Goal: Check status: Check status

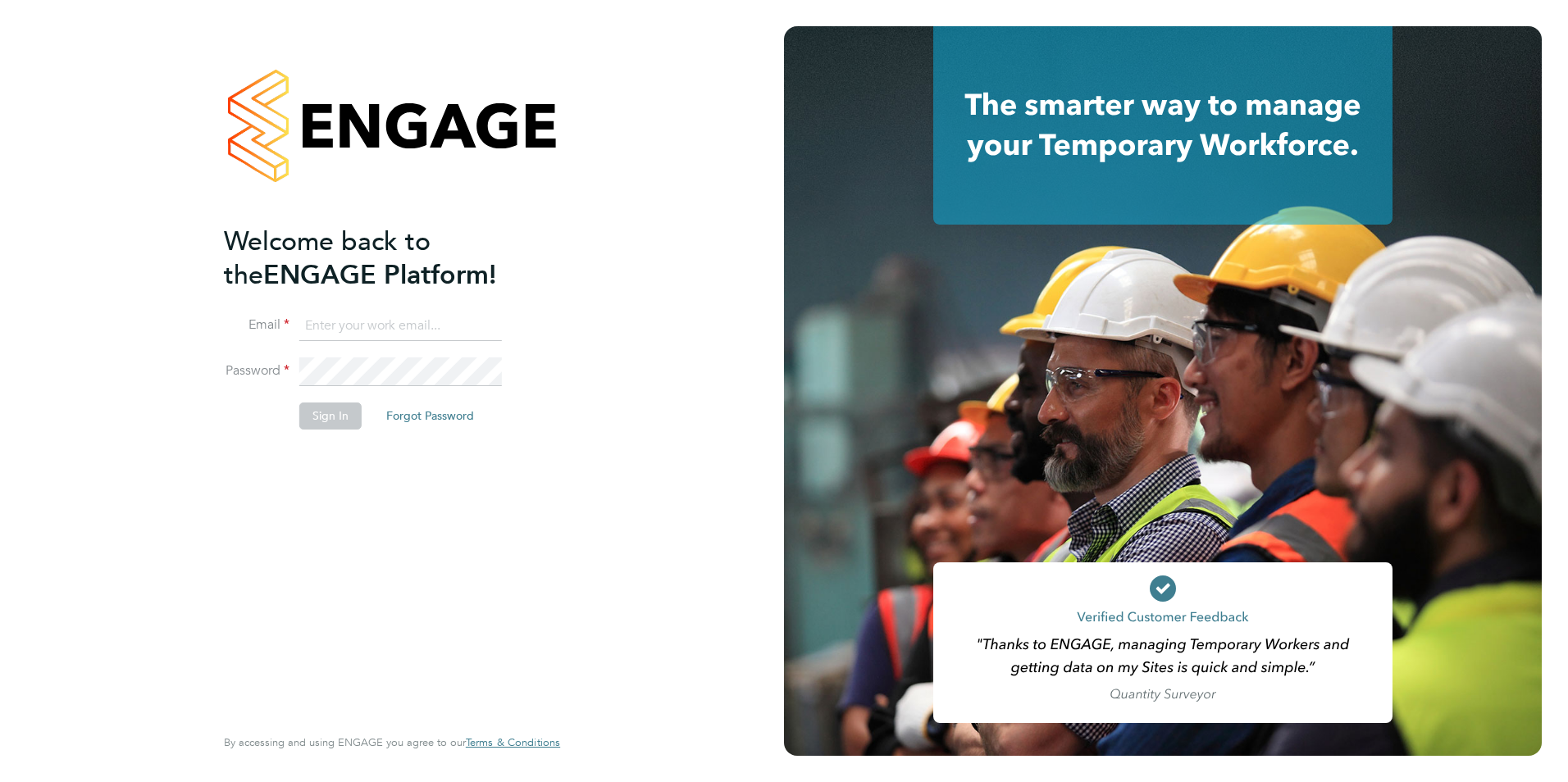
type input "[EMAIL_ADDRESS][DOMAIN_NAME]"
click at [337, 413] on button "Sign In" at bounding box center [330, 415] width 63 height 26
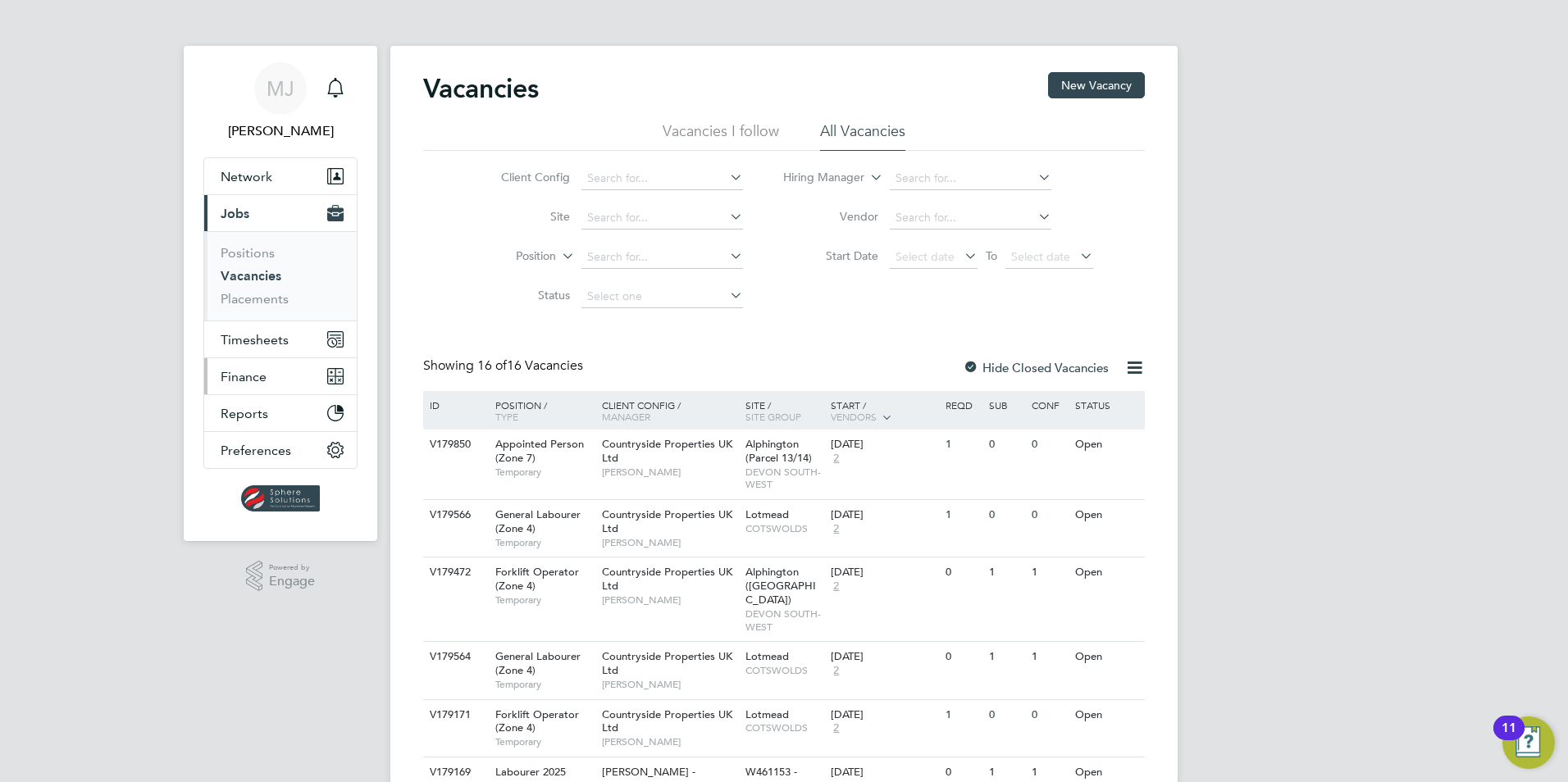
click at [241, 362] on button "Finance" at bounding box center [281, 376] width 152 height 36
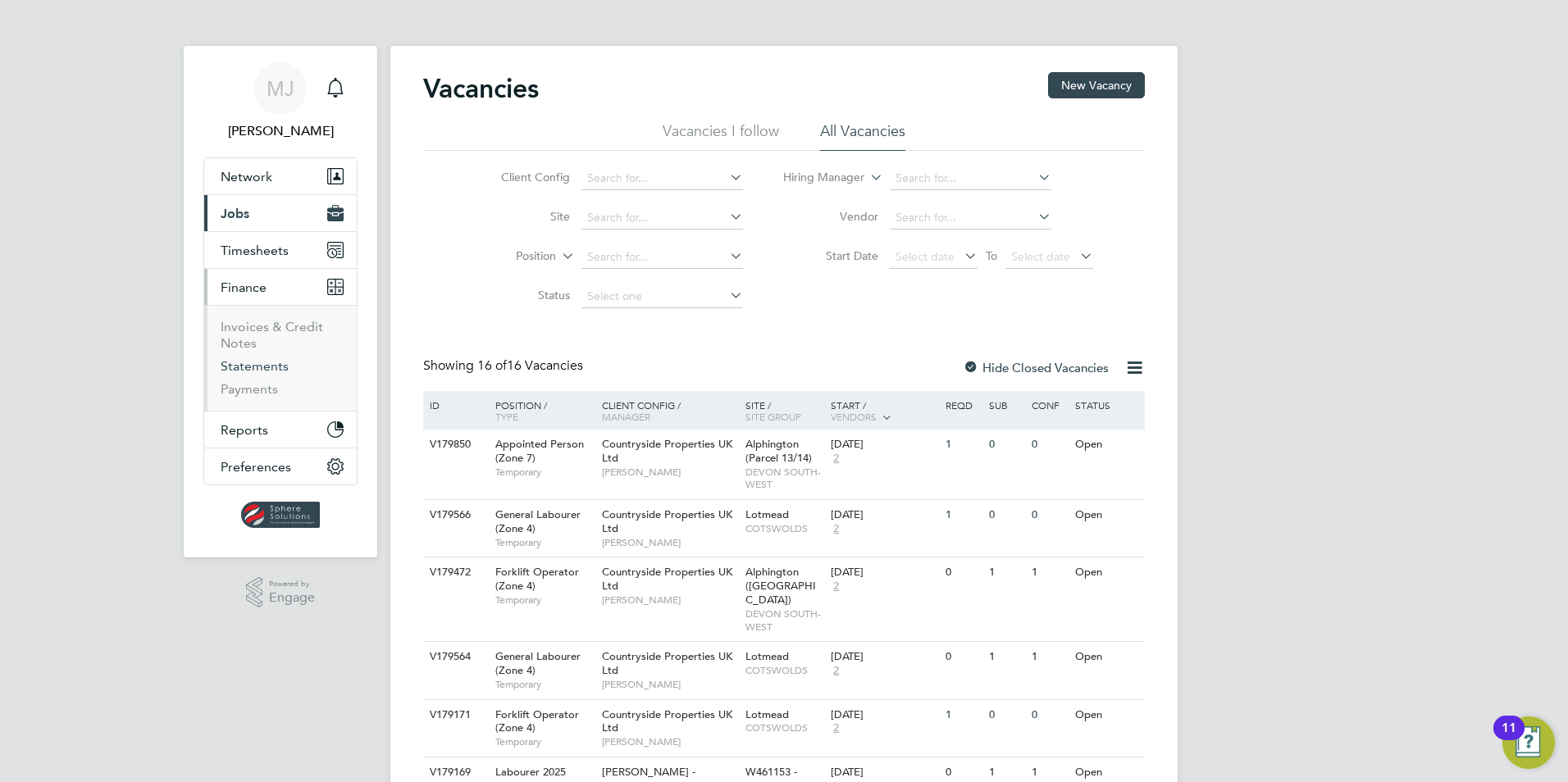
click at [261, 367] on link "Statements" at bounding box center [255, 367] width 68 height 16
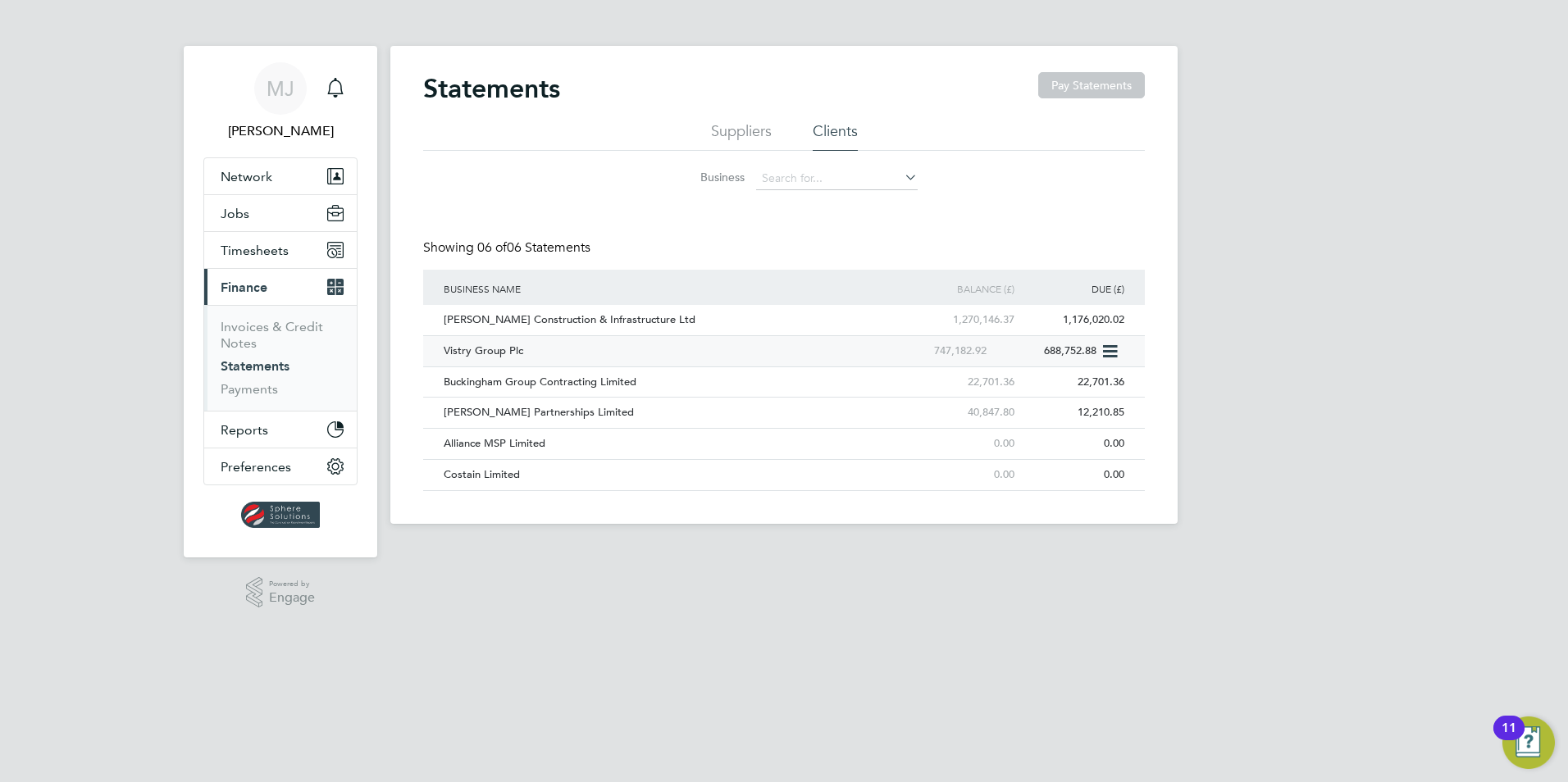
click at [455, 354] on div "Vistry Group Plc" at bounding box center [660, 351] width 441 height 30
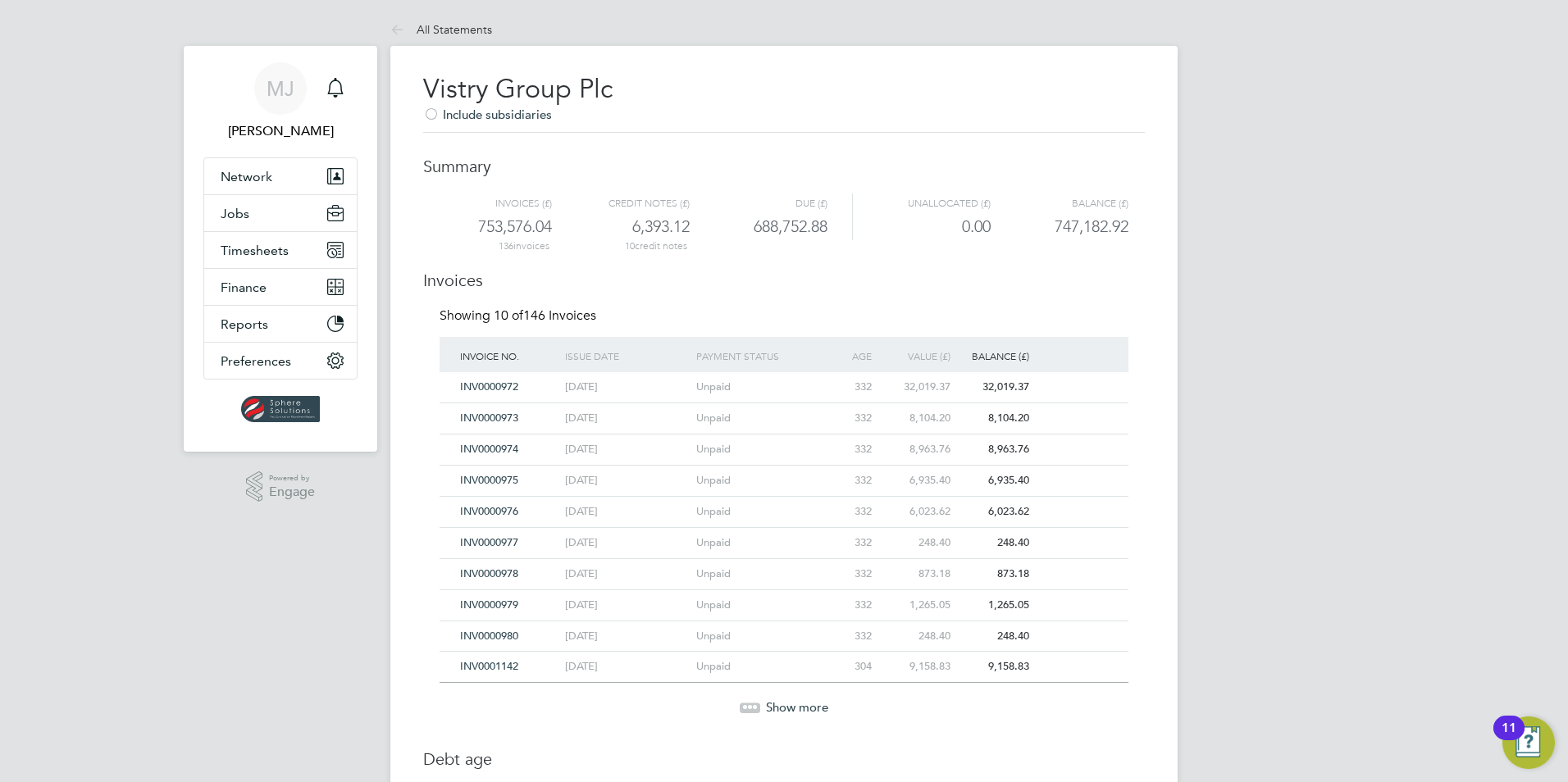
click at [779, 709] on span "Show more" at bounding box center [797, 707] width 63 height 16
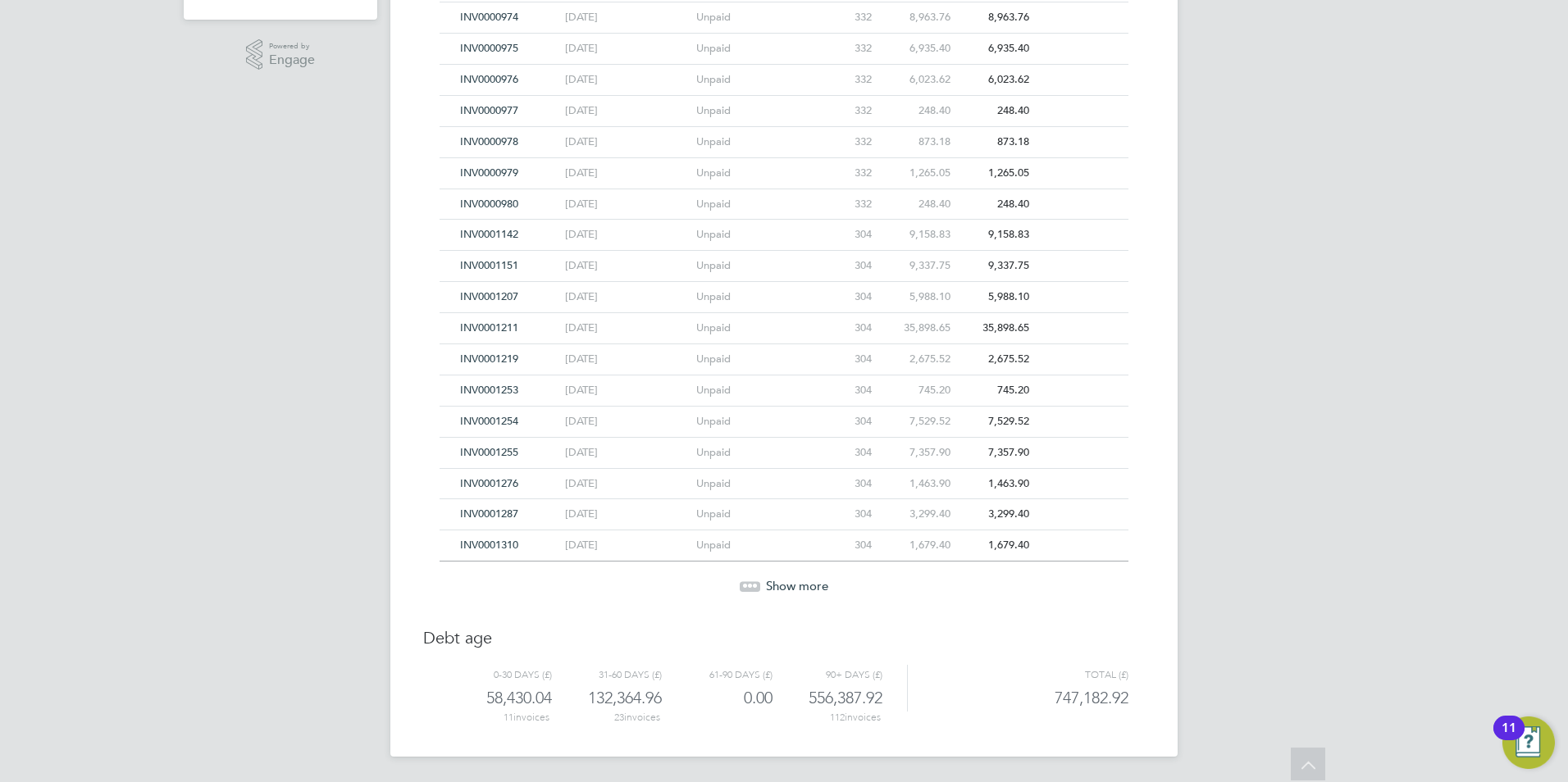
click at [765, 578] on span "Show more" at bounding box center [797, 586] width 63 height 16
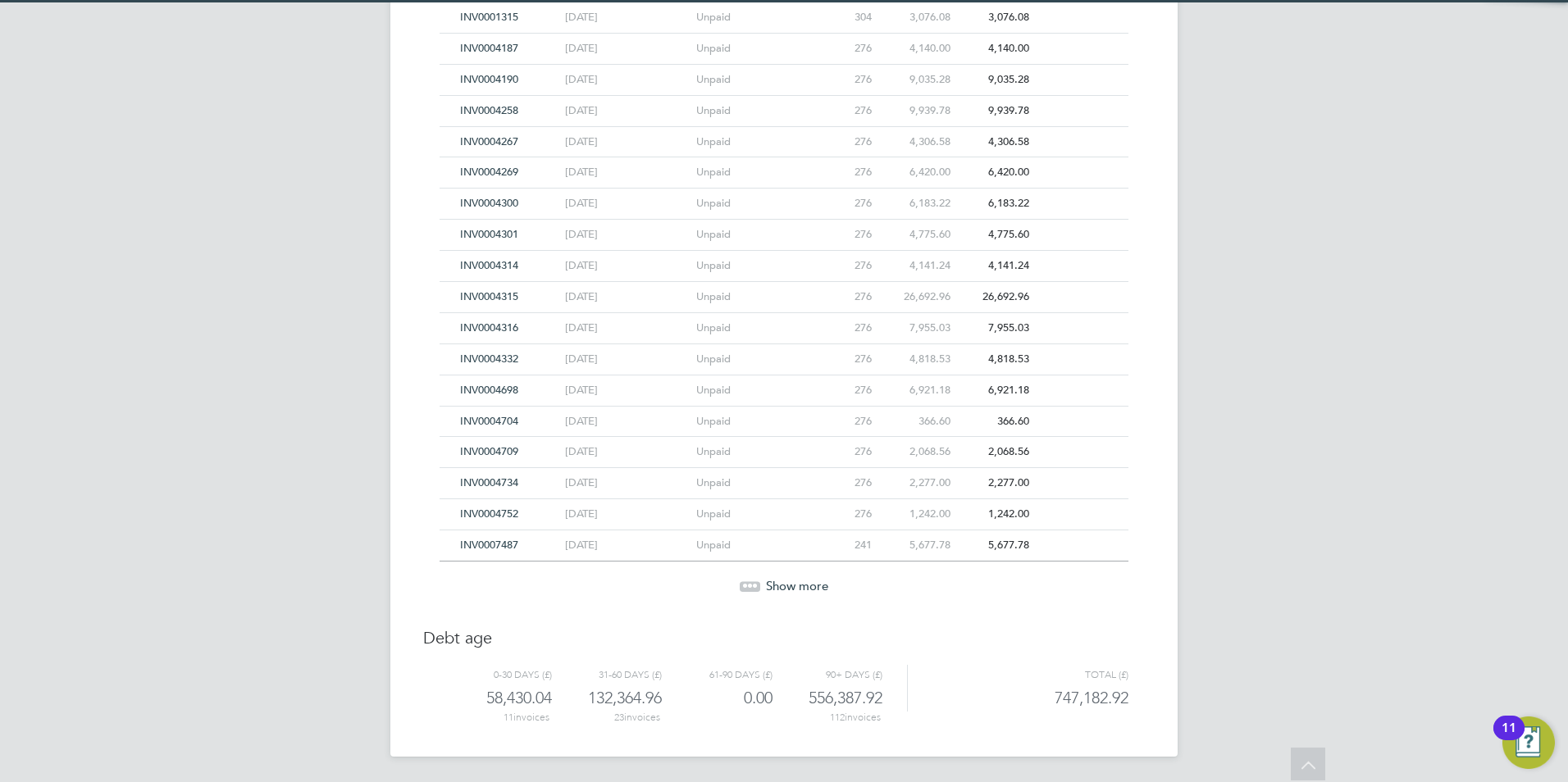
click at [765, 578] on span "Show more" at bounding box center [797, 586] width 63 height 16
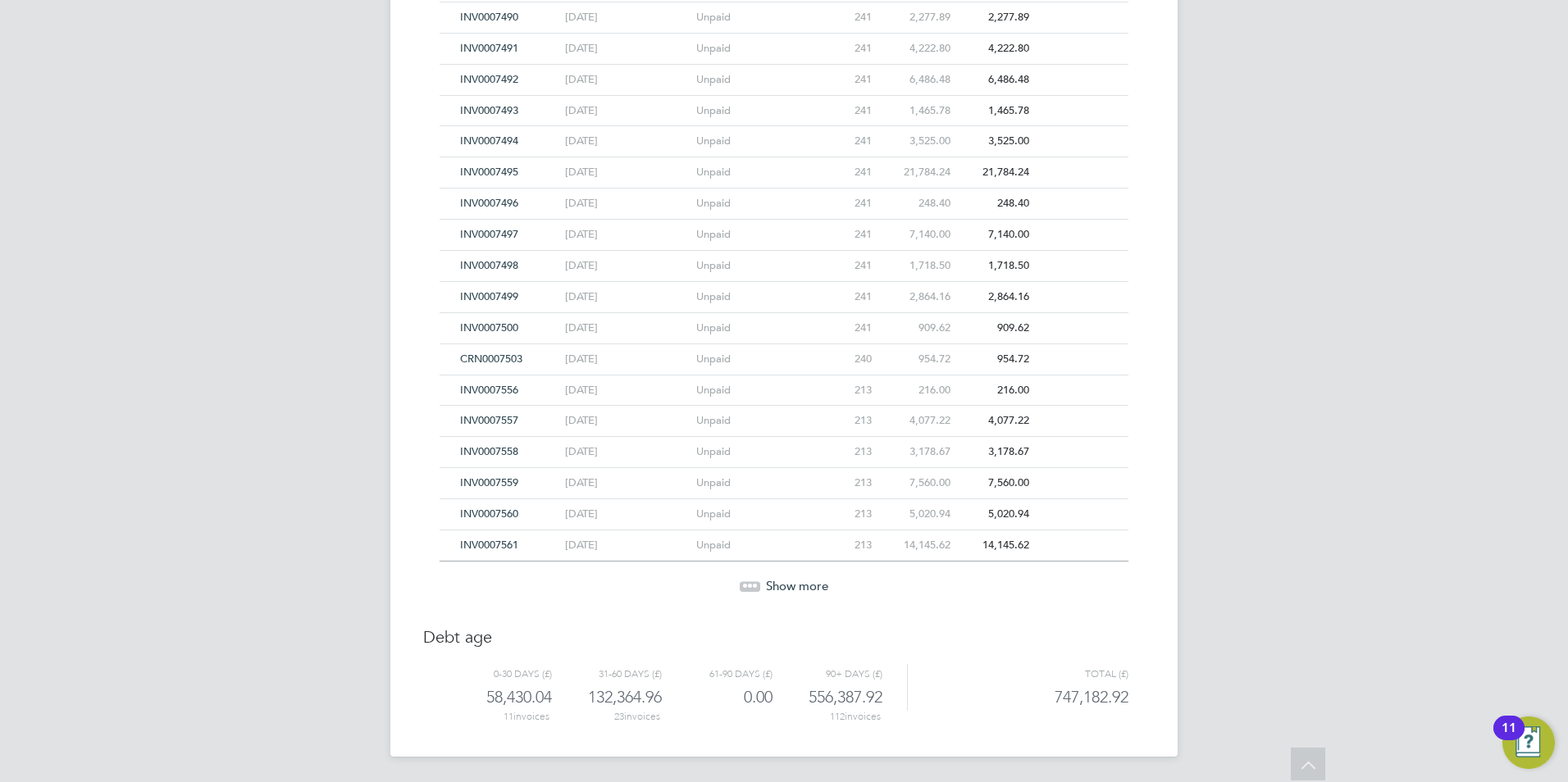
click at [765, 578] on span "Show more" at bounding box center [797, 586] width 63 height 16
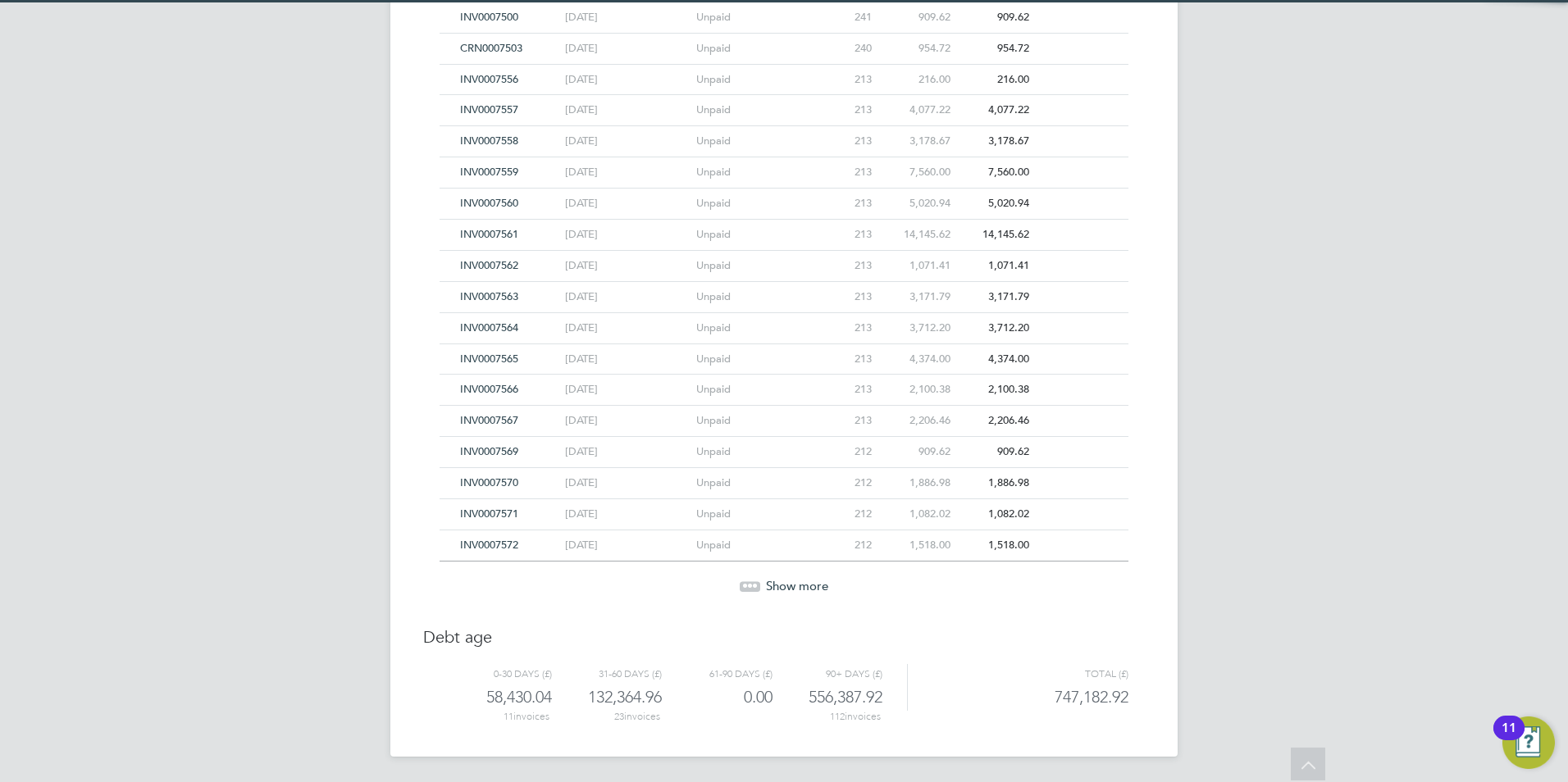
click at [765, 578] on span "Show more" at bounding box center [797, 586] width 63 height 16
click at [765, 578] on span "Show more" at bounding box center [797, 585] width 63 height 16
click at [765, 578] on span "Show more" at bounding box center [797, 586] width 63 height 16
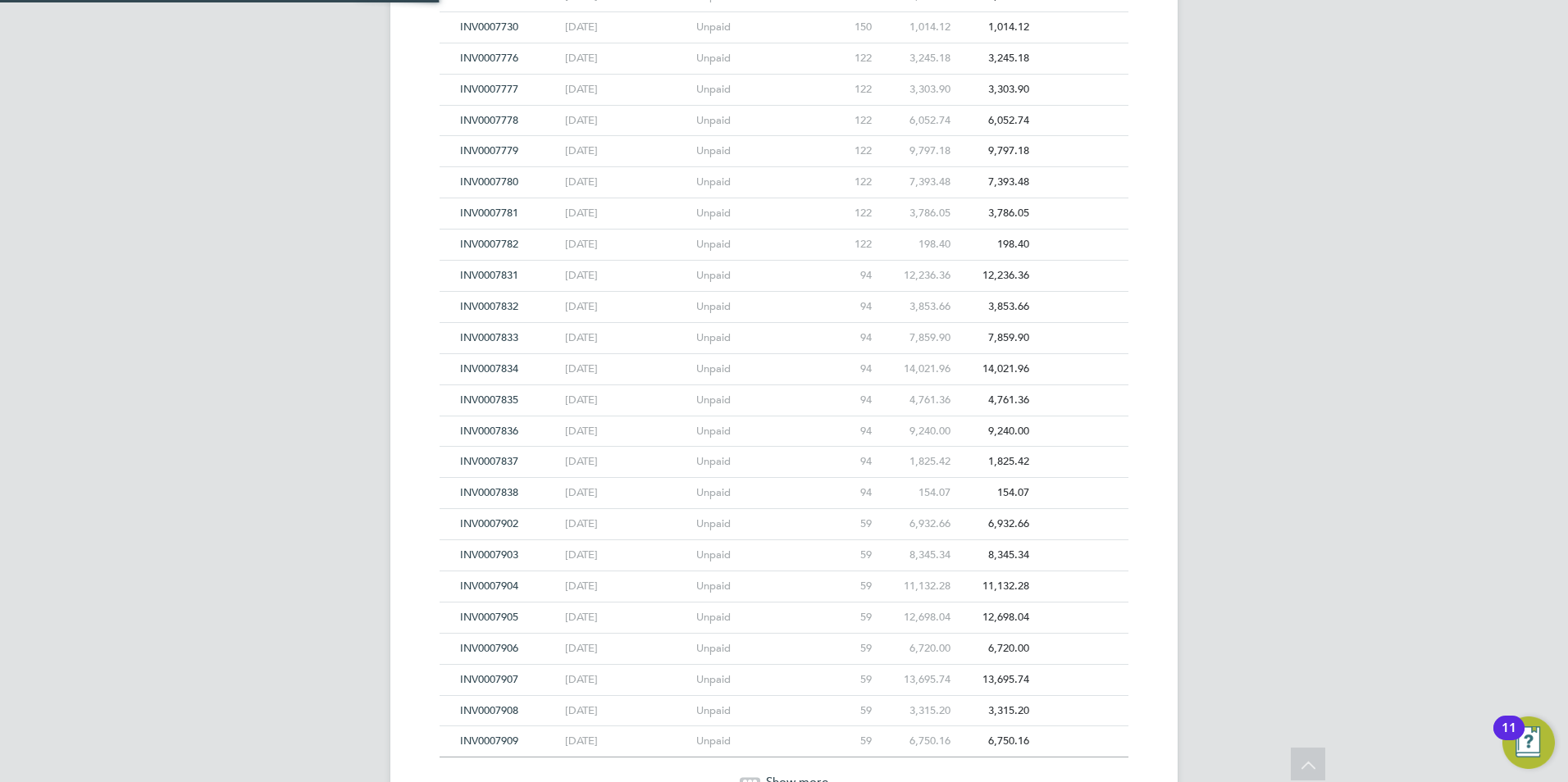
scroll to position [3539, 0]
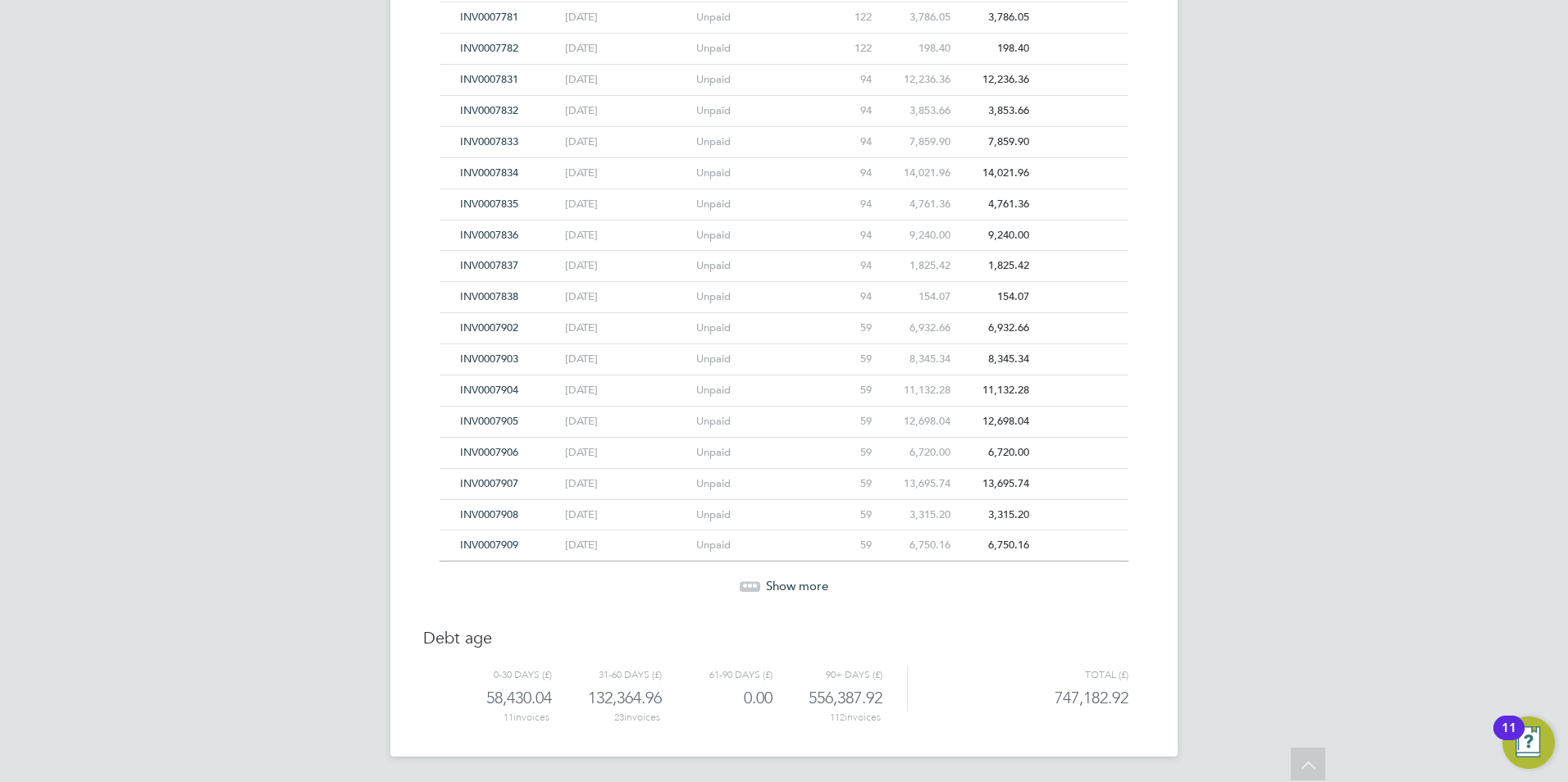
click at [480, 417] on span "INV0007905" at bounding box center [490, 421] width 59 height 14
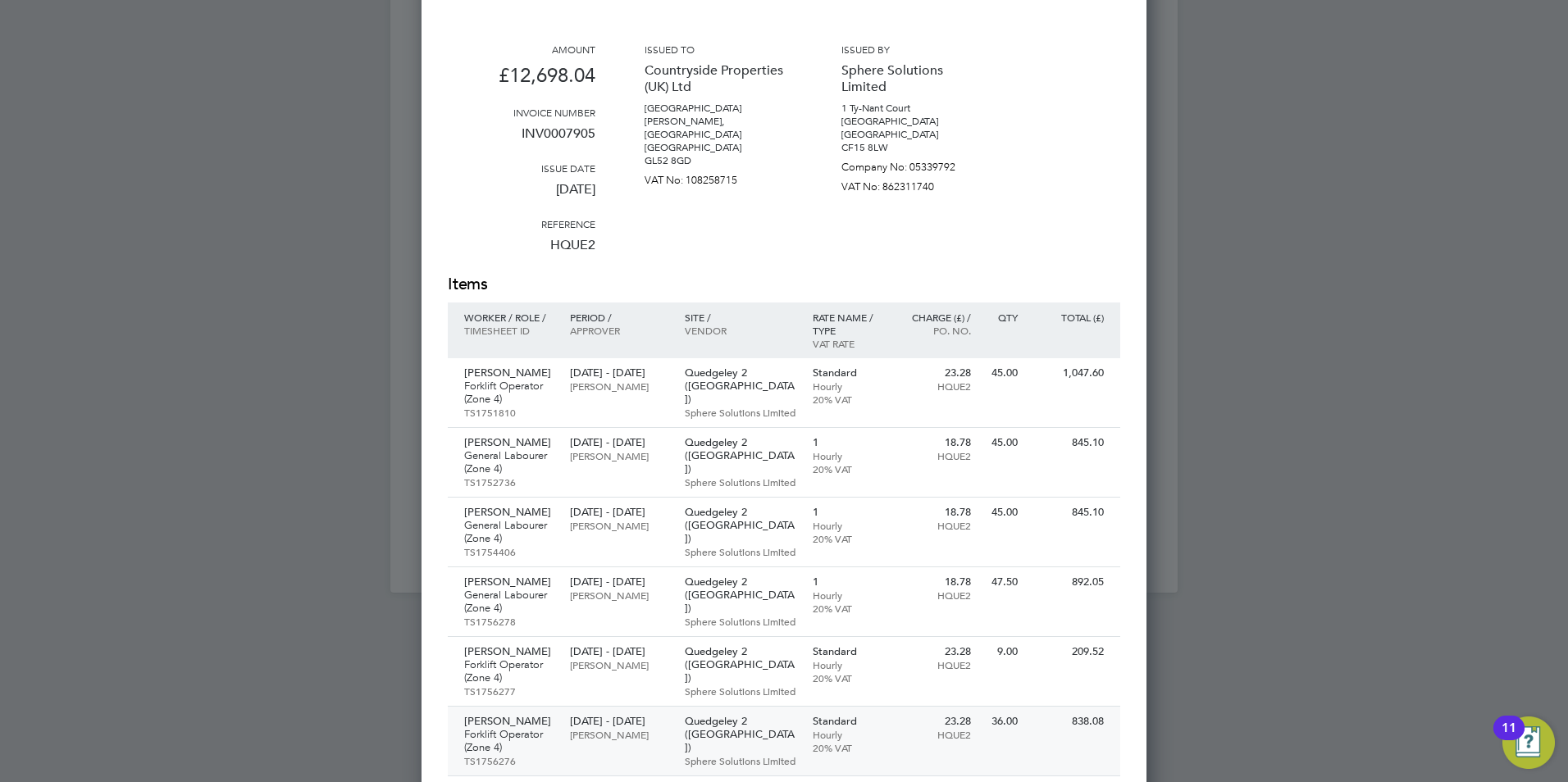
scroll to position [3374, 0]
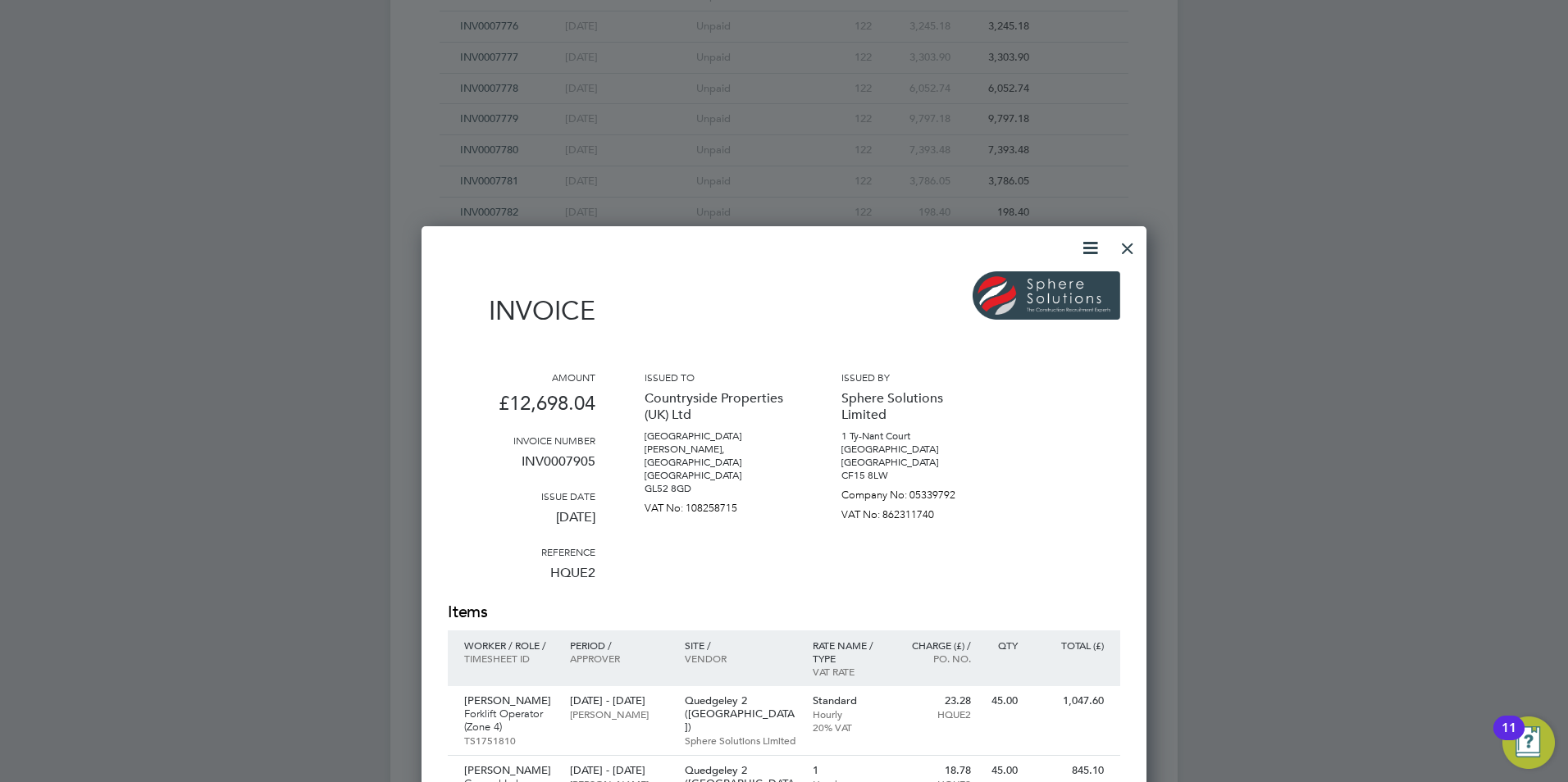
drag, startPoint x: 1131, startPoint y: 246, endPoint x: 1473, endPoint y: 332, distance: 352.6
click at [1131, 246] on div at bounding box center [1127, 244] width 29 height 29
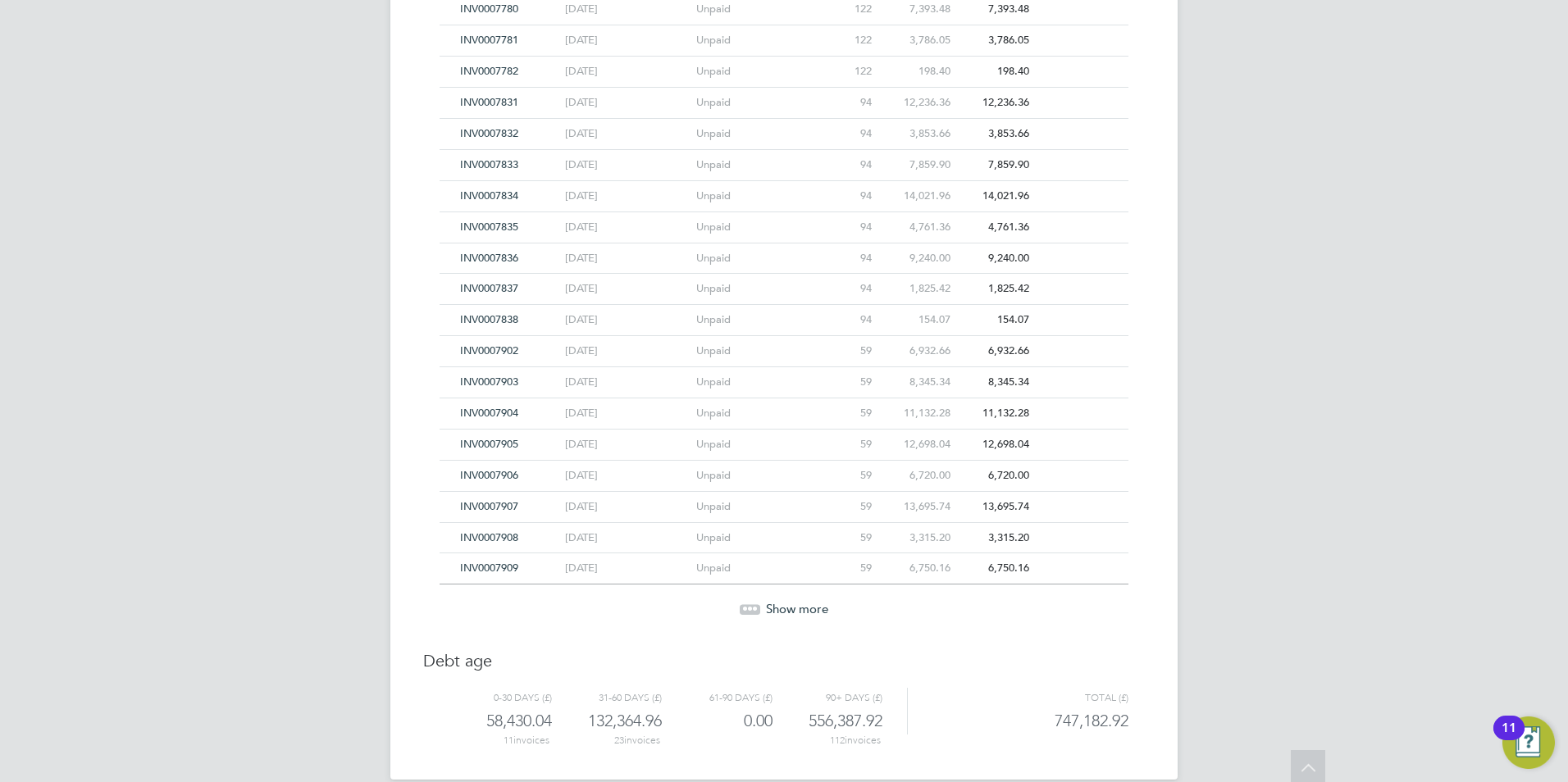
scroll to position [3539, 0]
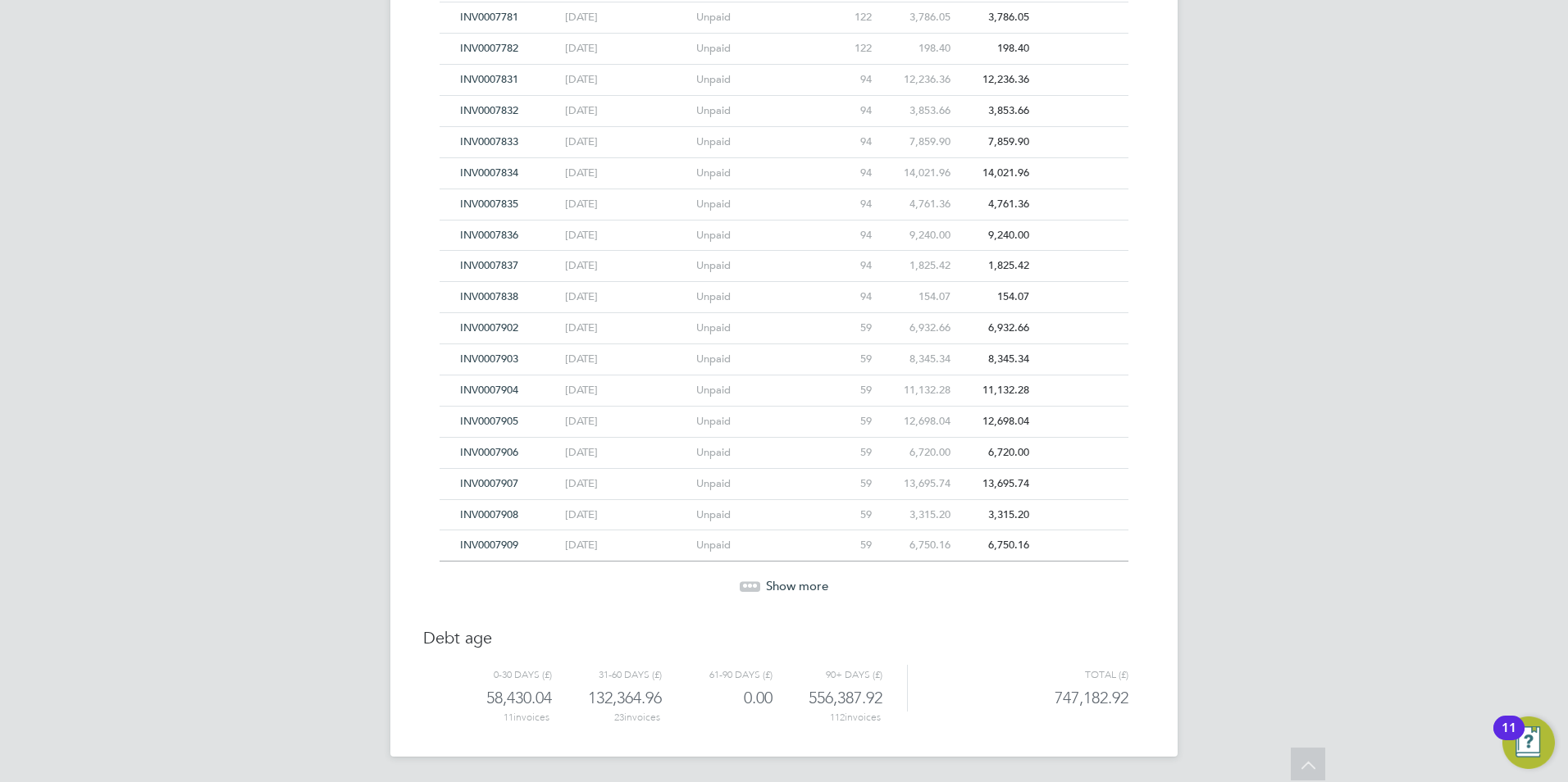
click at [499, 450] on span "INV0007906" at bounding box center [490, 452] width 59 height 14
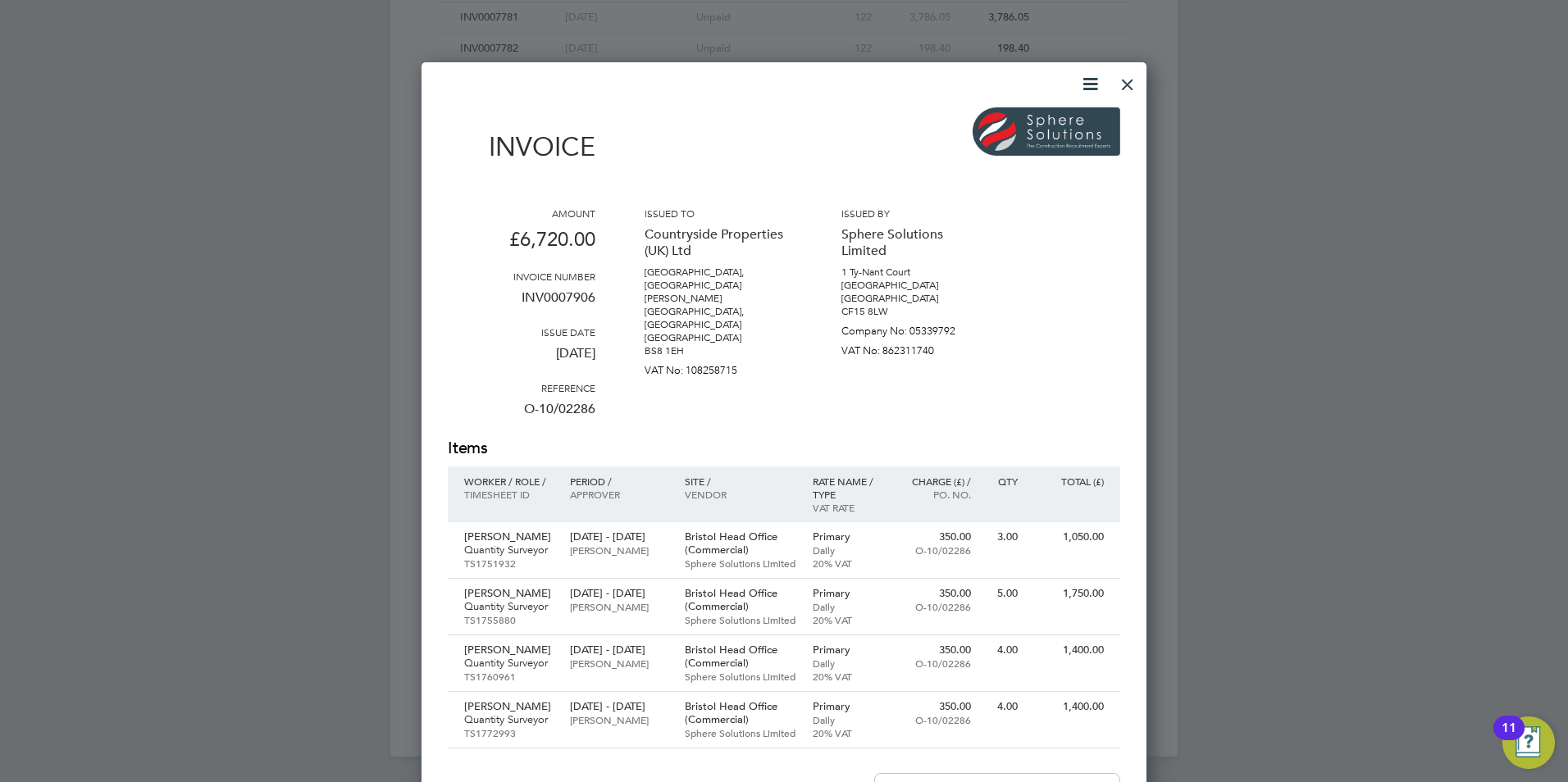
click at [1131, 84] on div at bounding box center [1127, 80] width 29 height 29
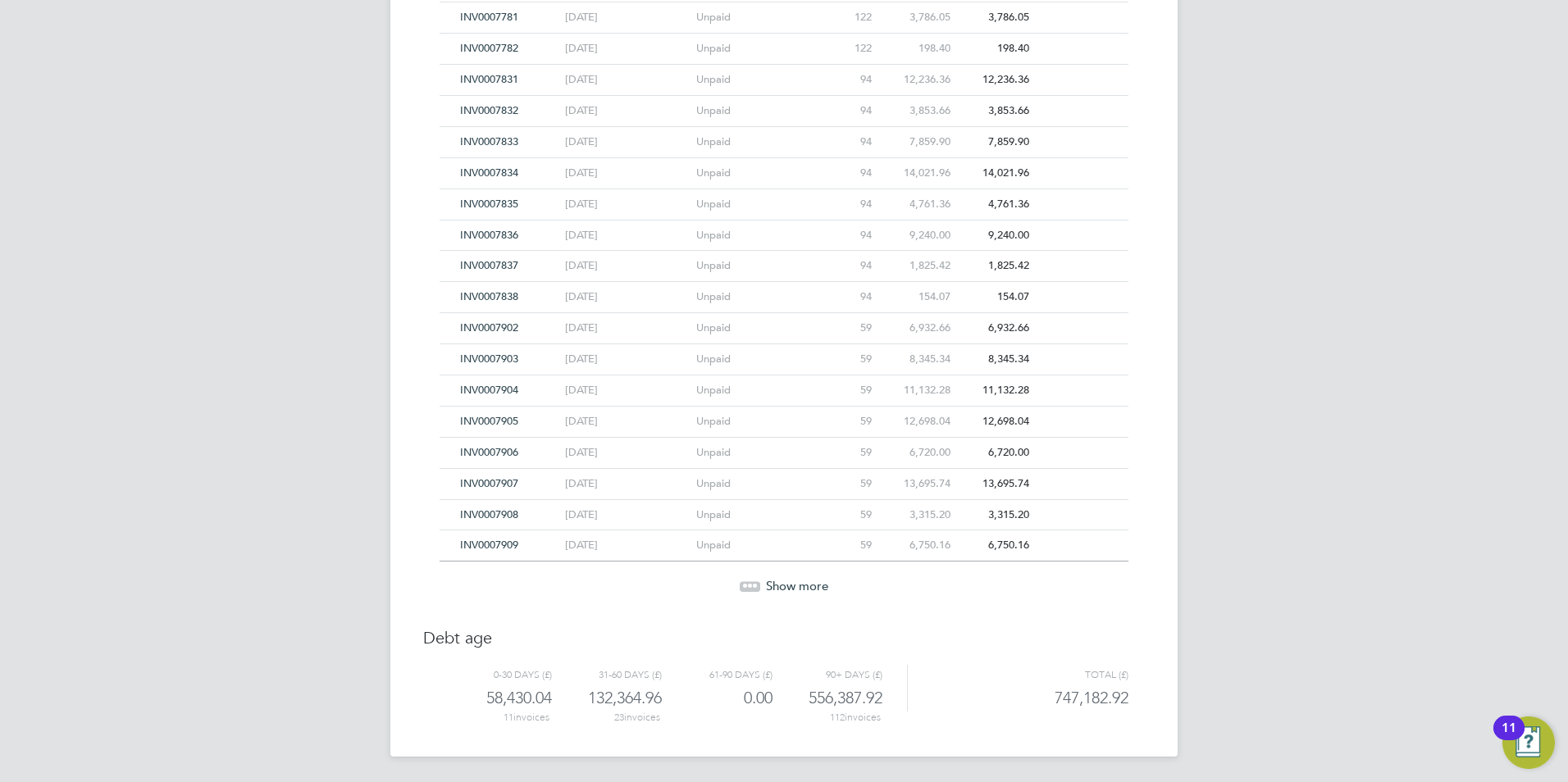
click at [745, 586] on icon at bounding box center [744, 584] width 5 height 5
click at [504, 480] on span "INV0007969" at bounding box center [490, 483] width 59 height 14
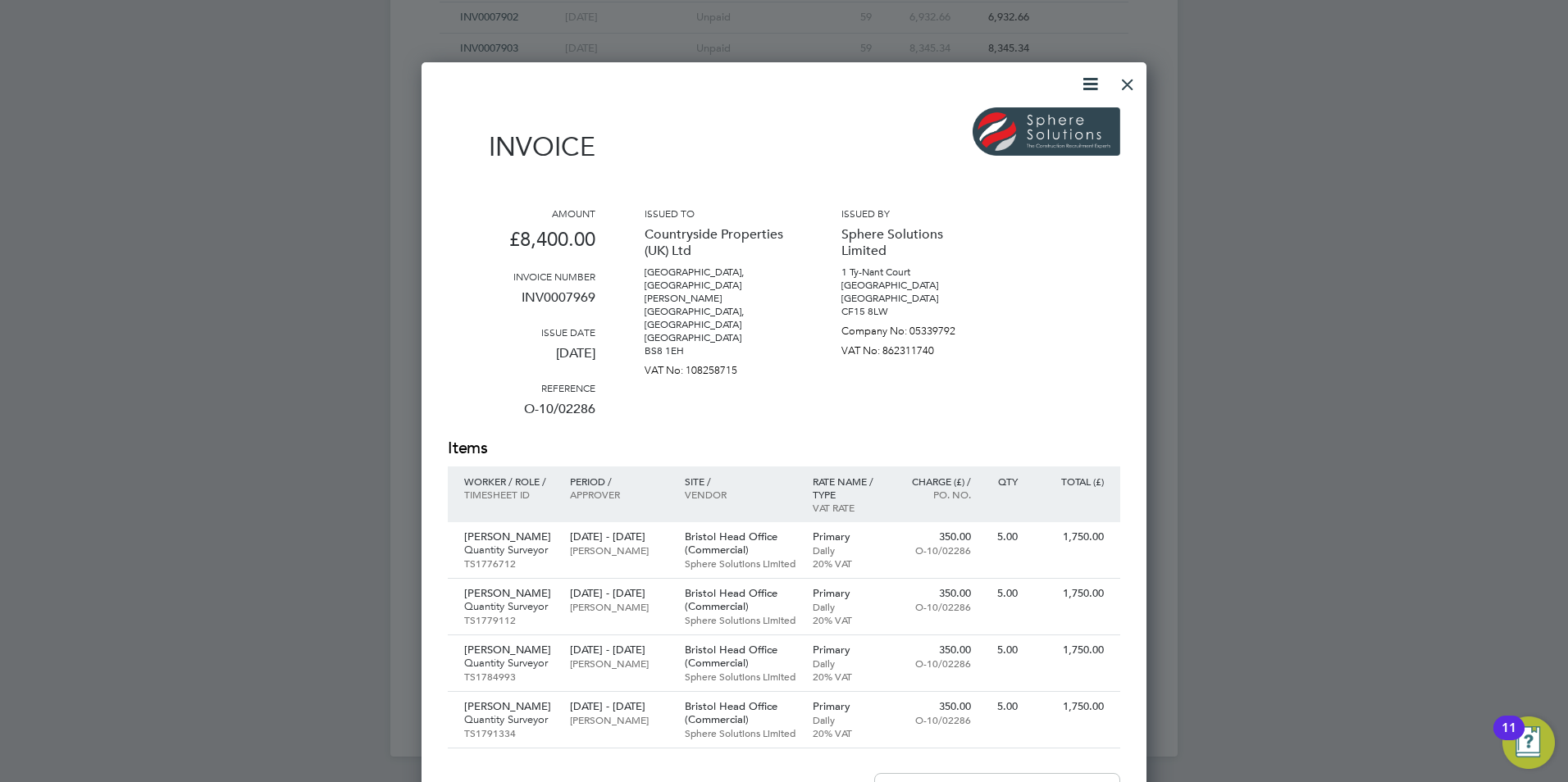
click at [1135, 88] on div at bounding box center [1127, 80] width 29 height 29
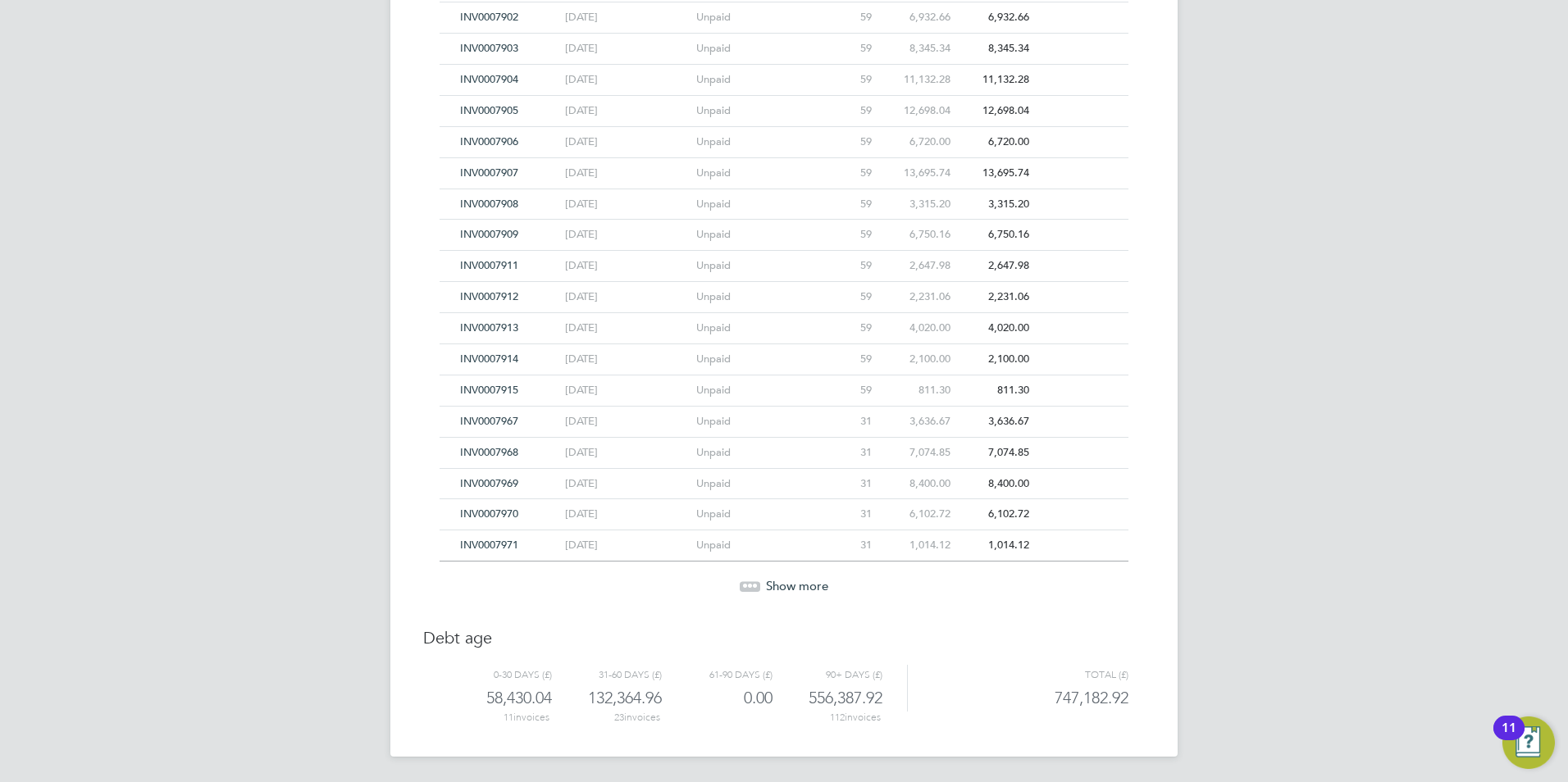
click at [499, 323] on span "INV0007913" at bounding box center [490, 327] width 59 height 14
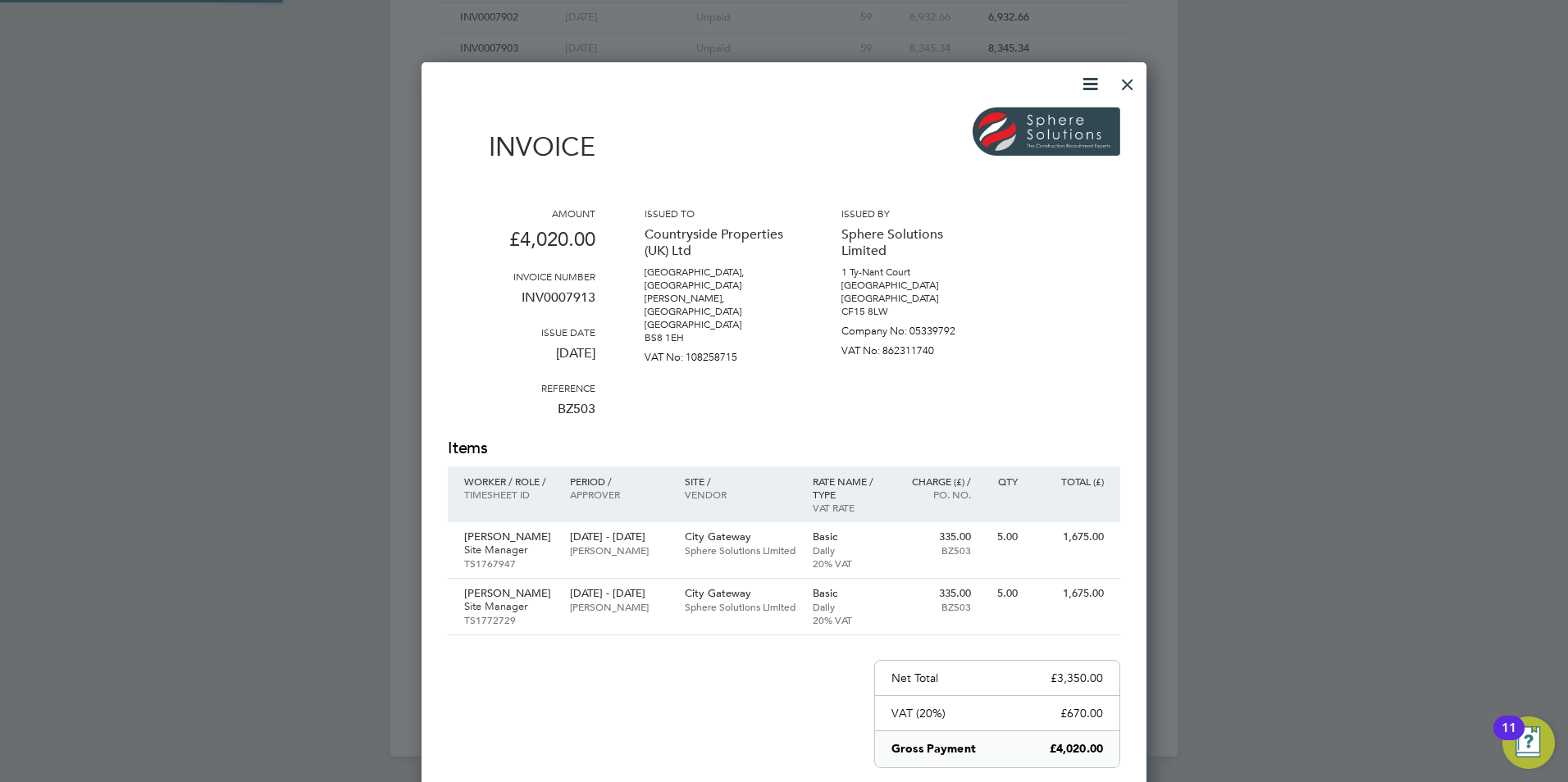
scroll to position [914, 725]
click at [1146, 86] on div "Invoice Amount £4,020.00 Invoice number INV0007913 Issue date [DATE] Reference …" at bounding box center [783, 522] width 724 height 919
click at [1133, 83] on div at bounding box center [1127, 80] width 29 height 29
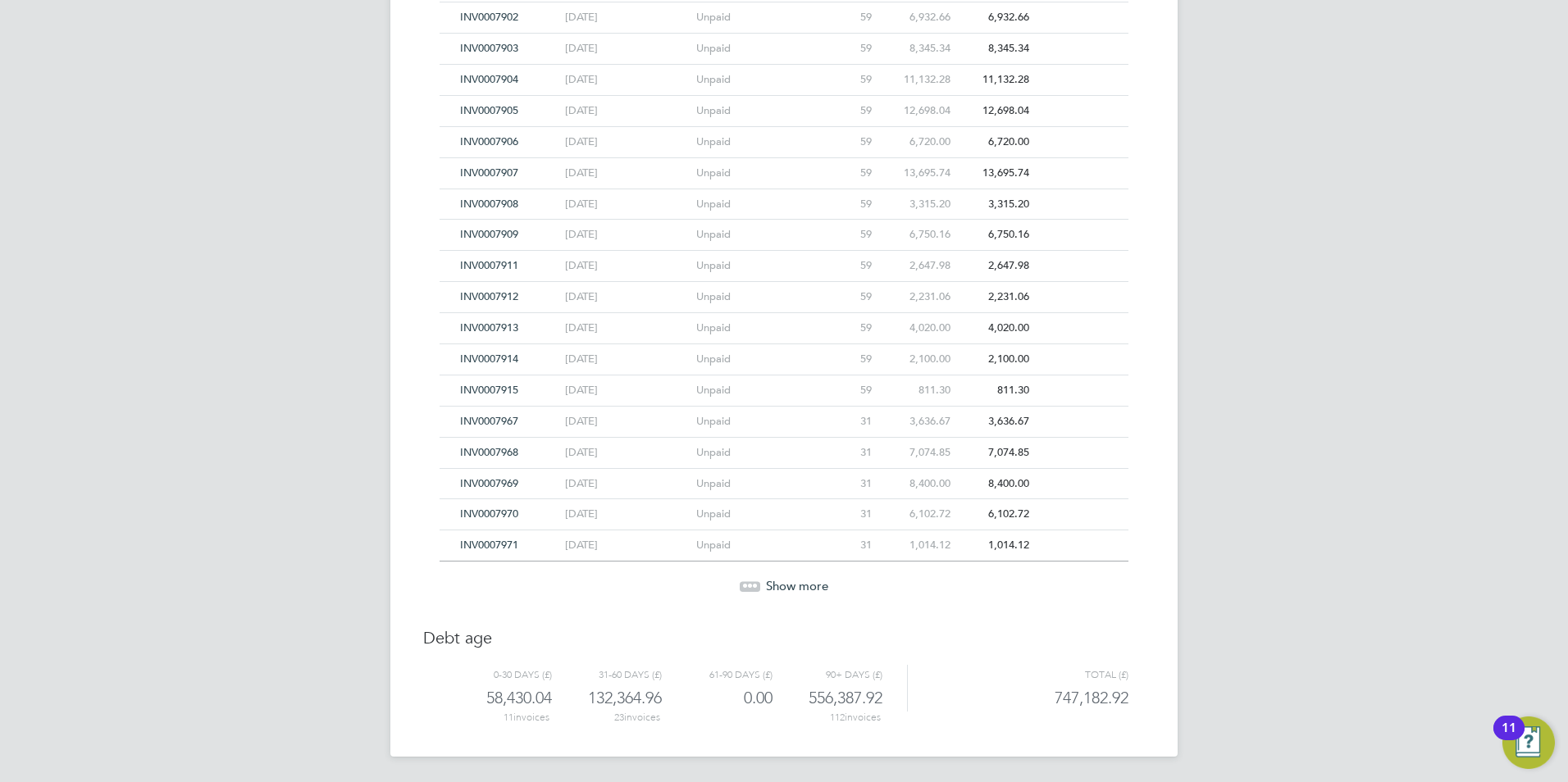
click at [480, 297] on span "INV0007912" at bounding box center [490, 296] width 59 height 14
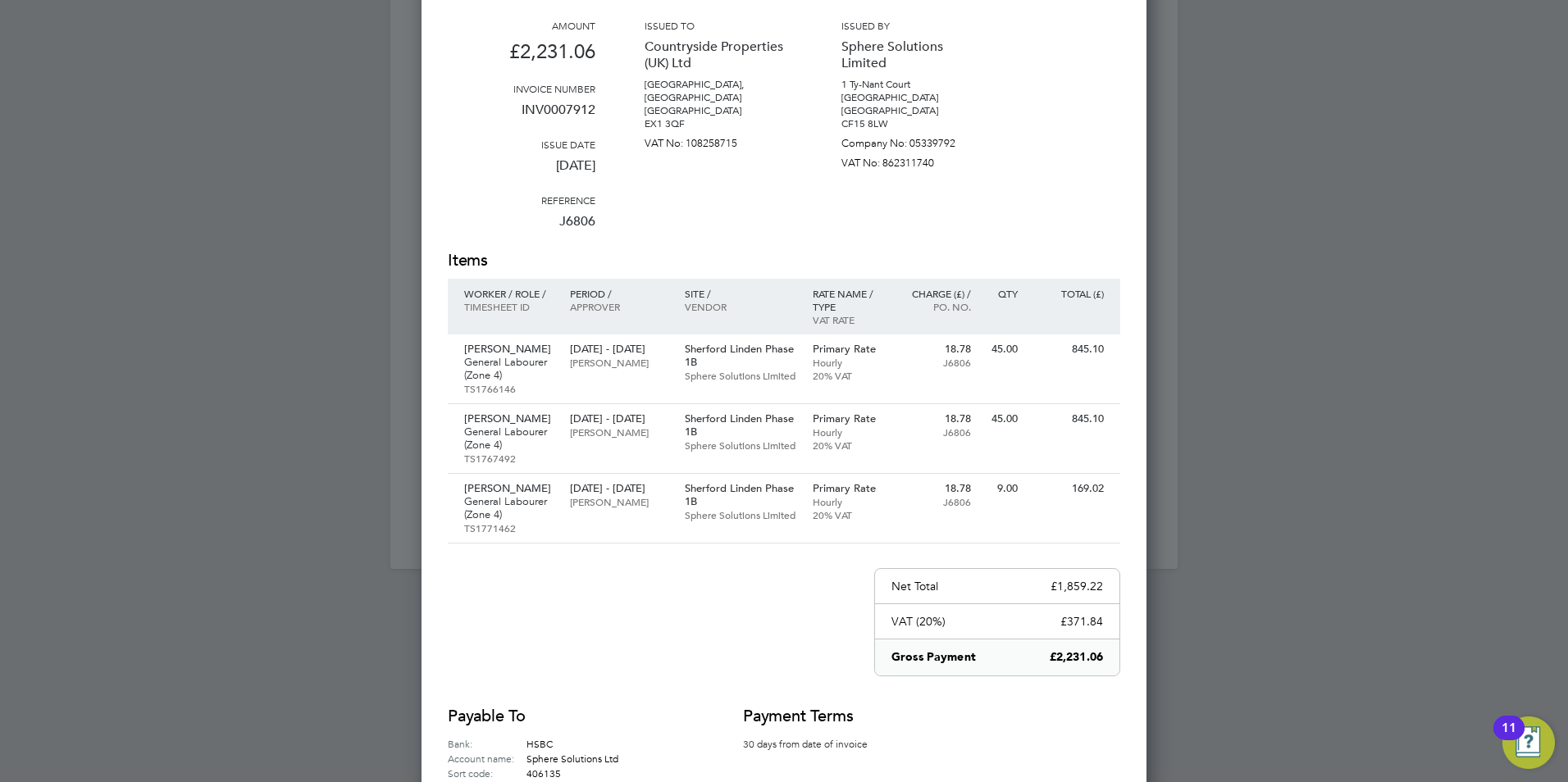
scroll to position [3893, 0]
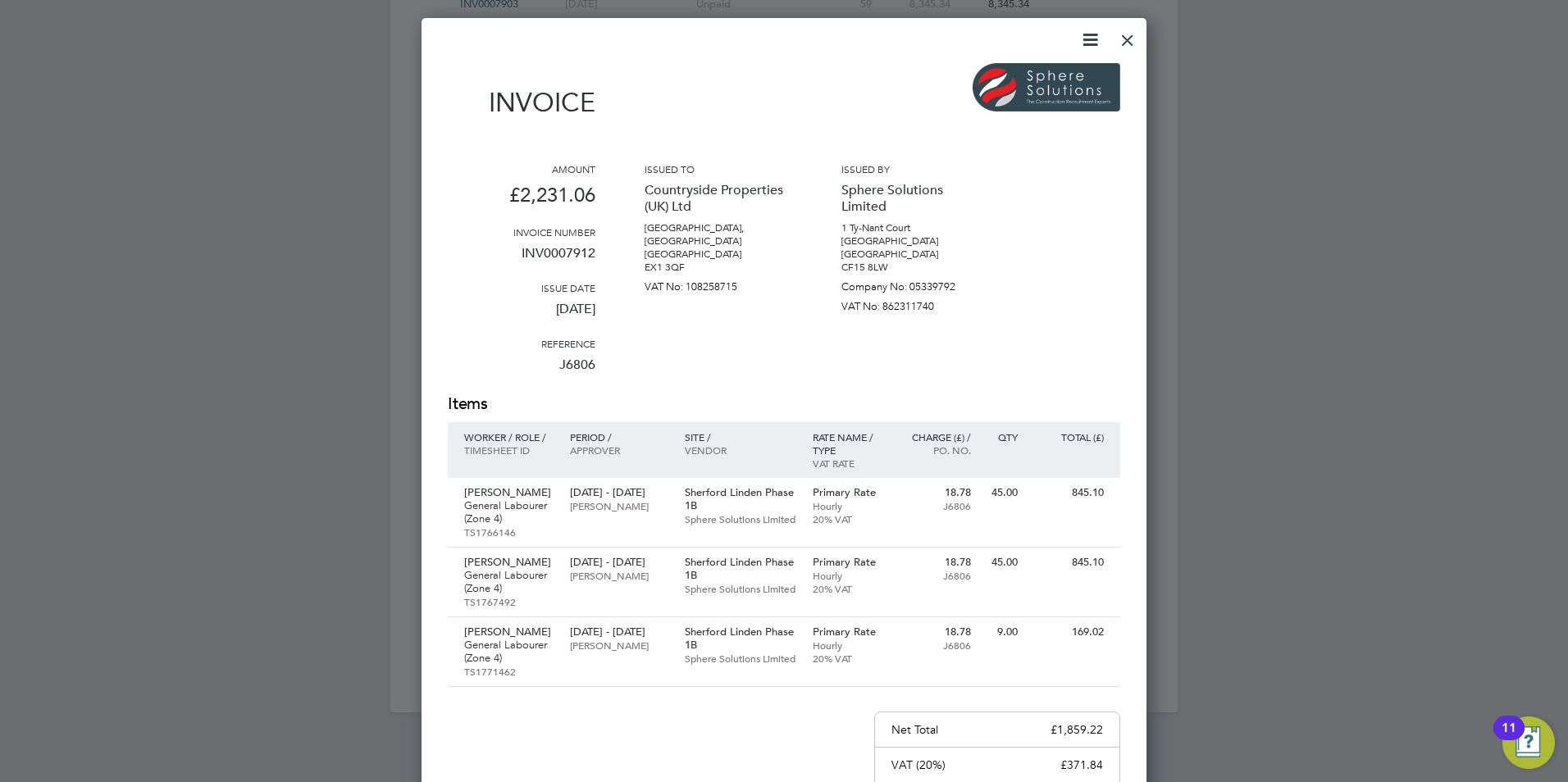
click at [1134, 38] on div at bounding box center [1127, 36] width 29 height 29
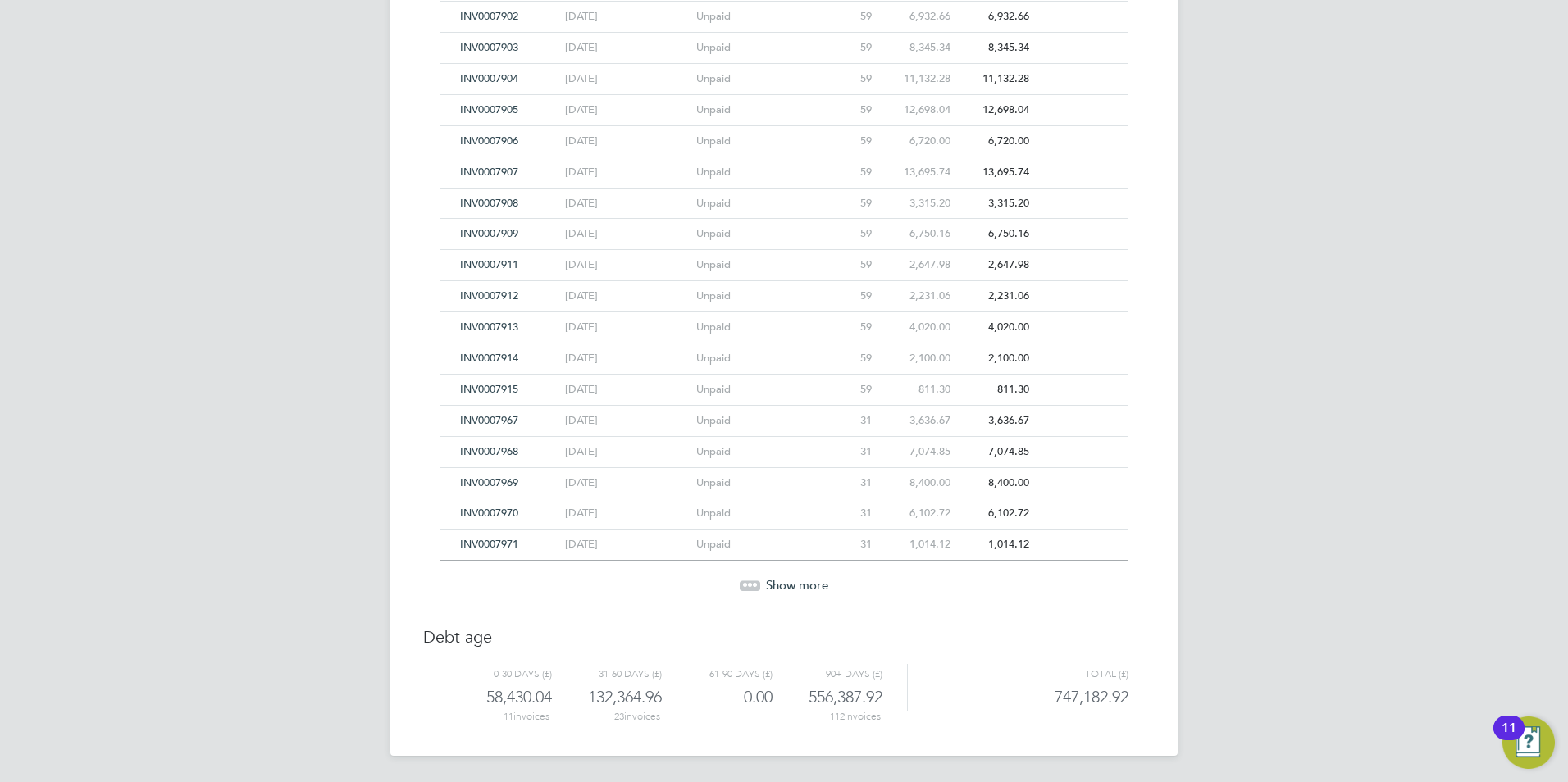
scroll to position [3849, 0]
click at [491, 517] on span "INV0007970" at bounding box center [490, 513] width 59 height 14
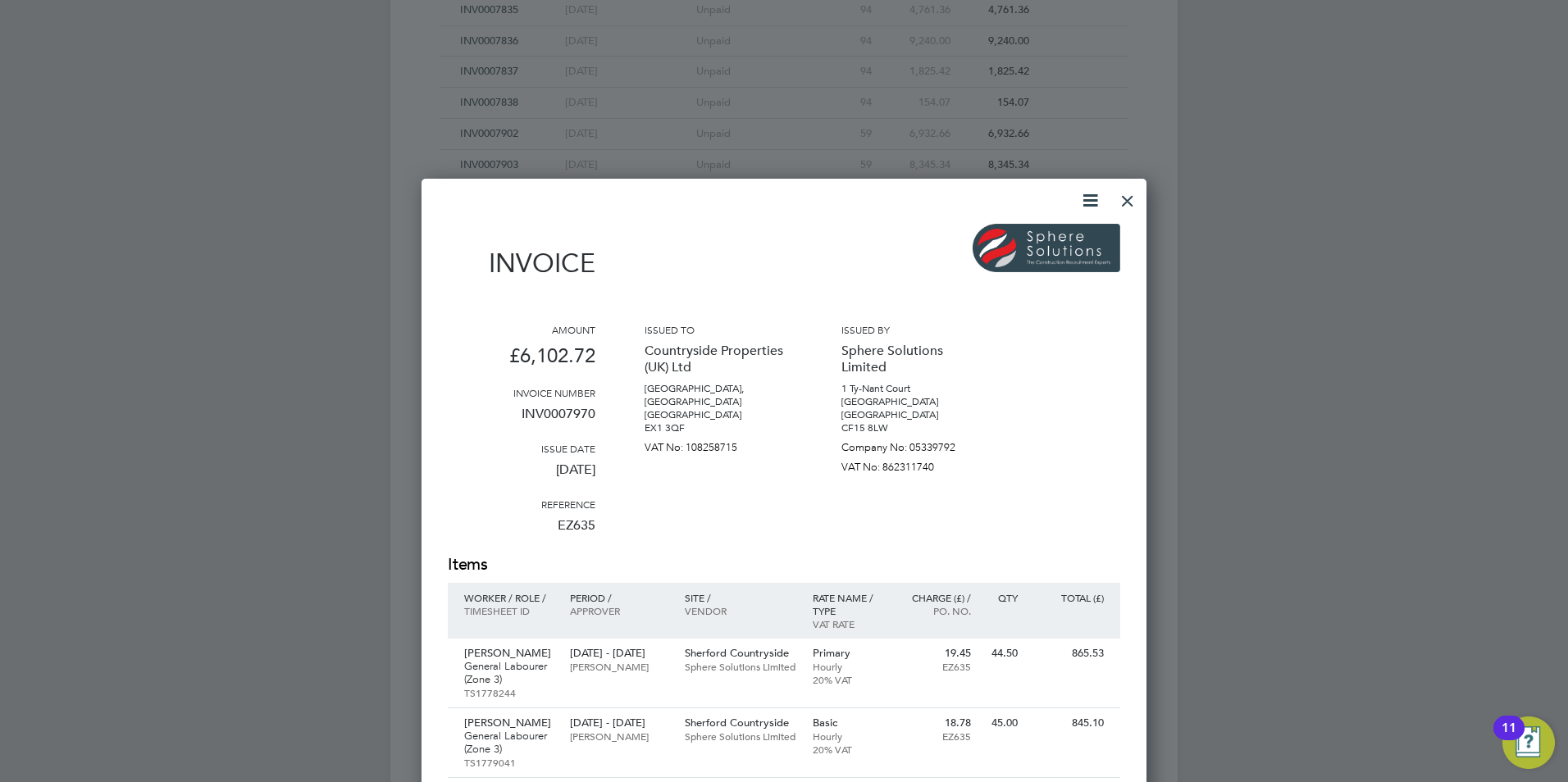
scroll to position [3712, 0]
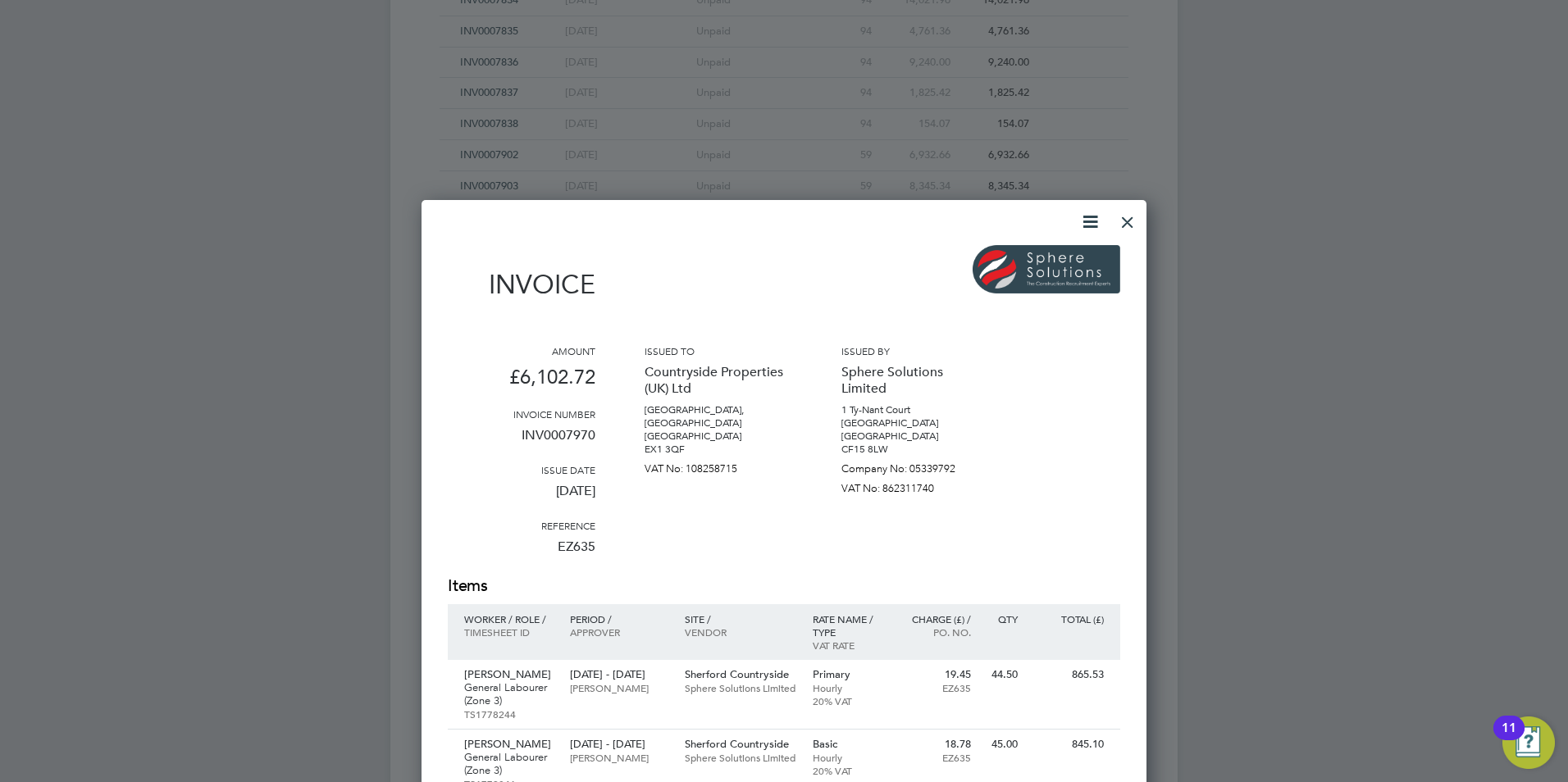
click at [1124, 217] on div at bounding box center [1127, 218] width 29 height 29
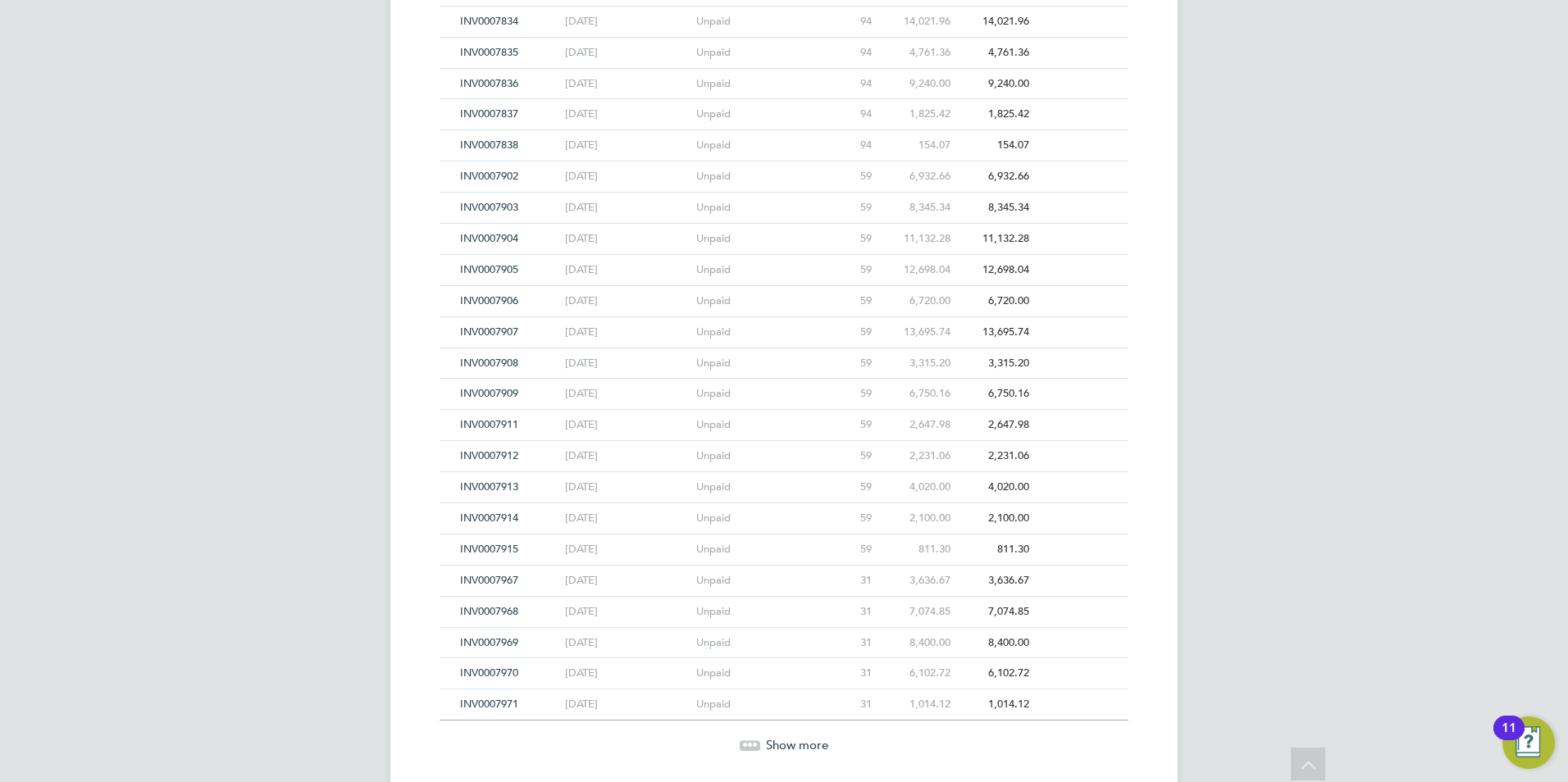
scroll to position [3685, 0]
click at [497, 118] on span "INV0007837" at bounding box center [490, 118] width 59 height 14
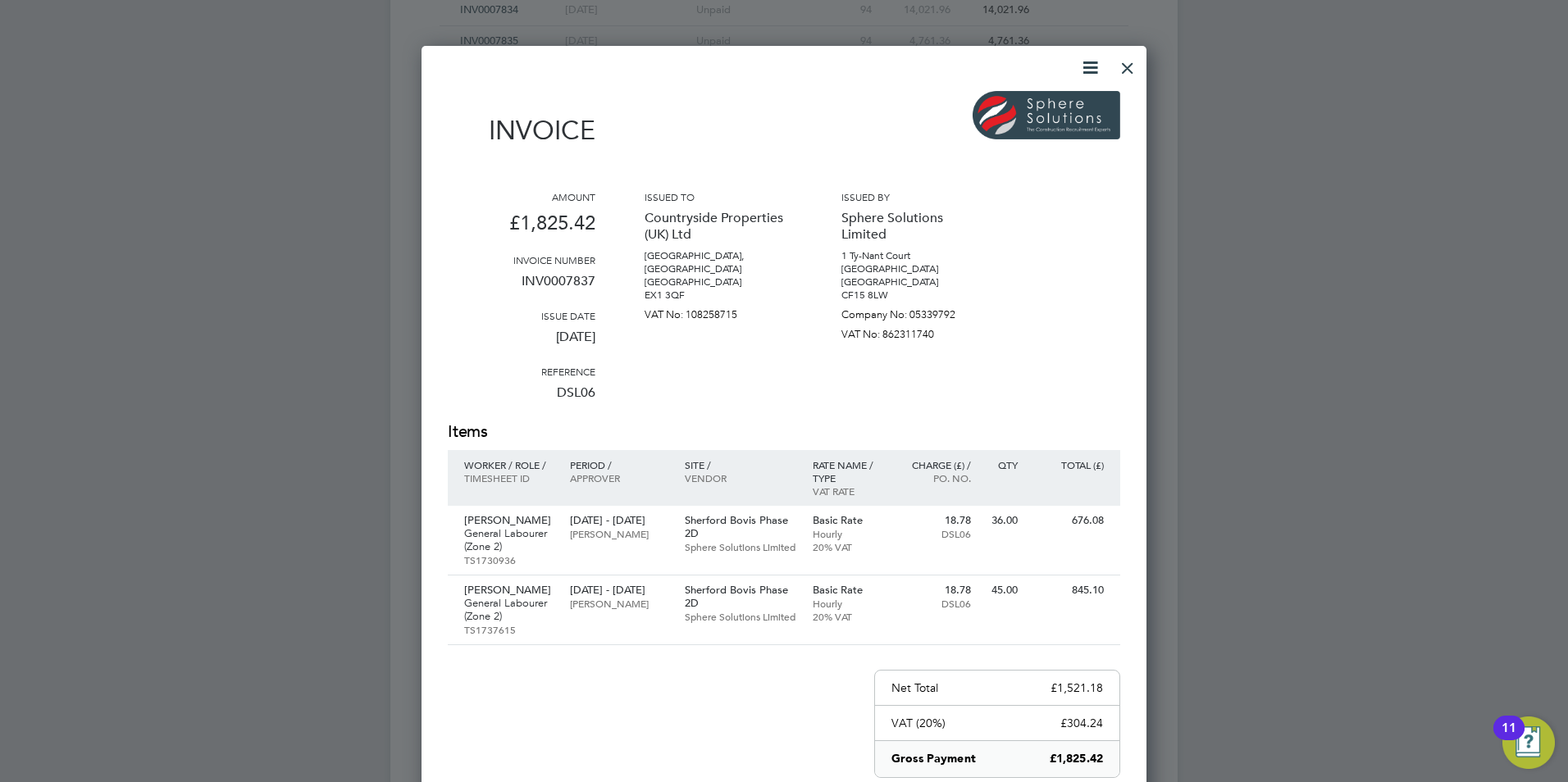
scroll to position [3603, 0]
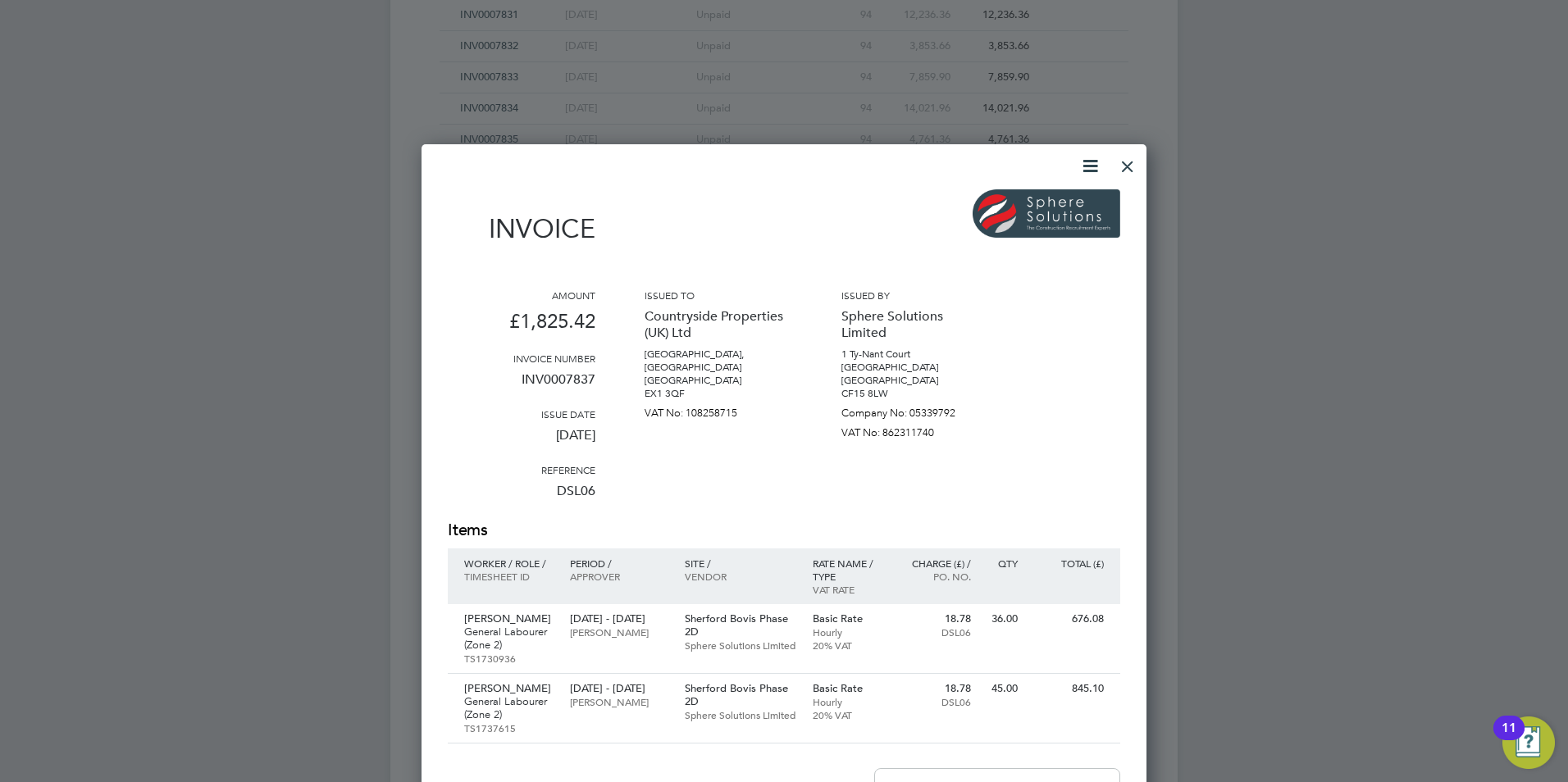
drag, startPoint x: 1128, startPoint y: 173, endPoint x: 1106, endPoint y: 233, distance: 63.9
click at [1128, 173] on div at bounding box center [1127, 162] width 29 height 29
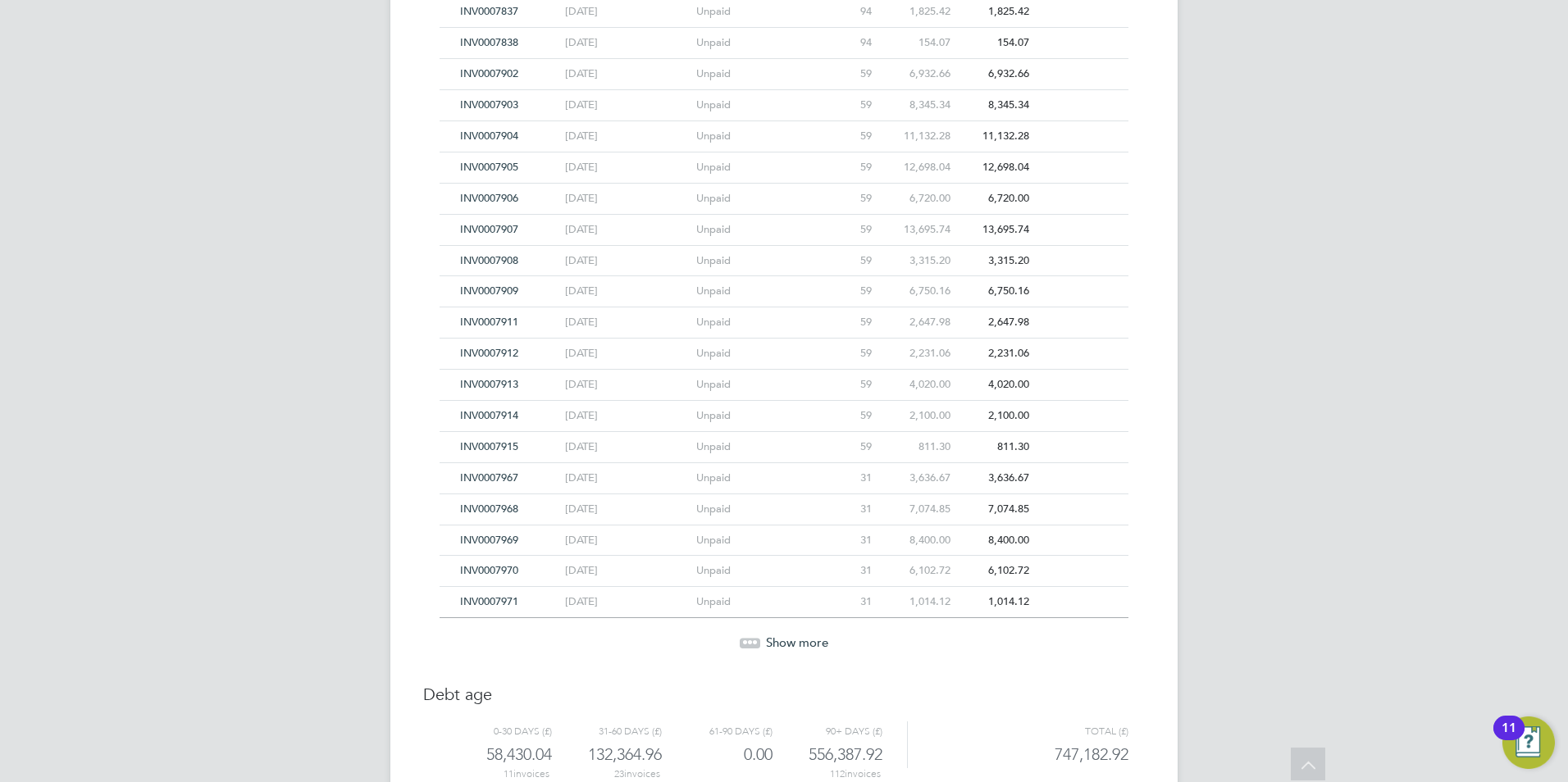
scroll to position [3849, 0]
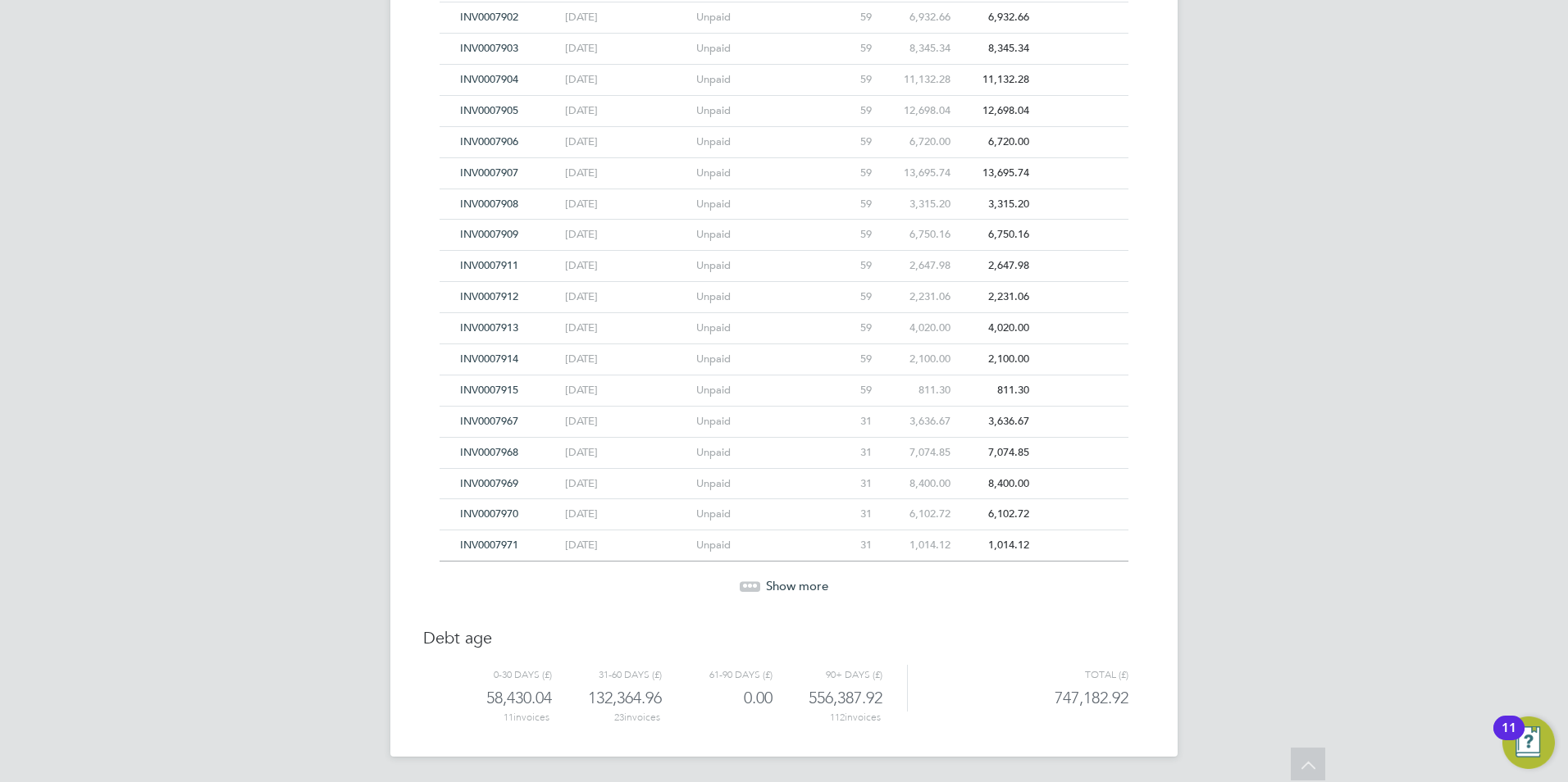
click at [762, 586] on div "Show more" at bounding box center [783, 586] width 705 height 17
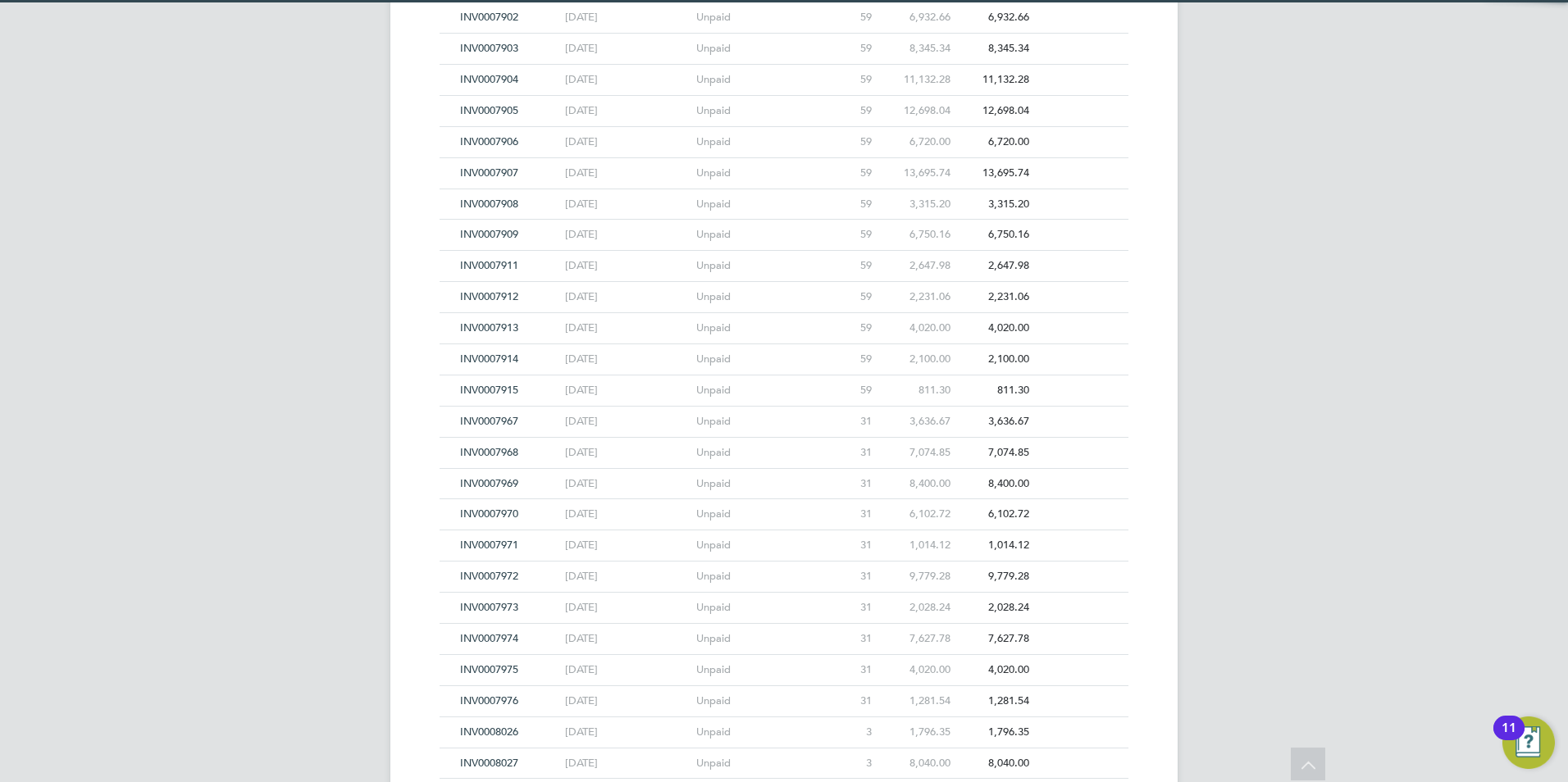
click at [508, 603] on span "INV0007973" at bounding box center [490, 607] width 59 height 14
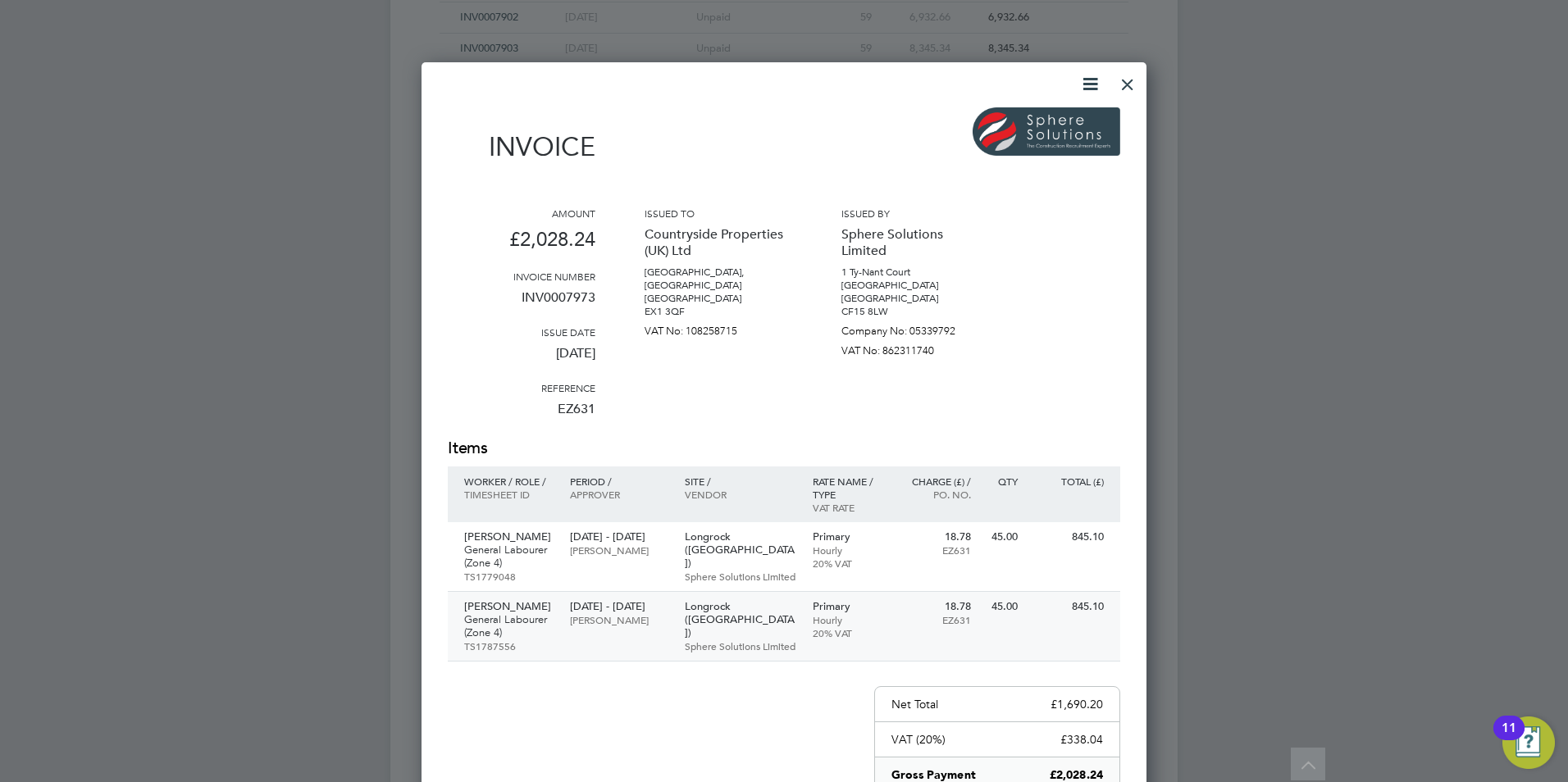
scroll to position [940, 725]
click at [1125, 89] on div at bounding box center [1127, 80] width 29 height 29
